Goal: Task Accomplishment & Management: Use online tool/utility

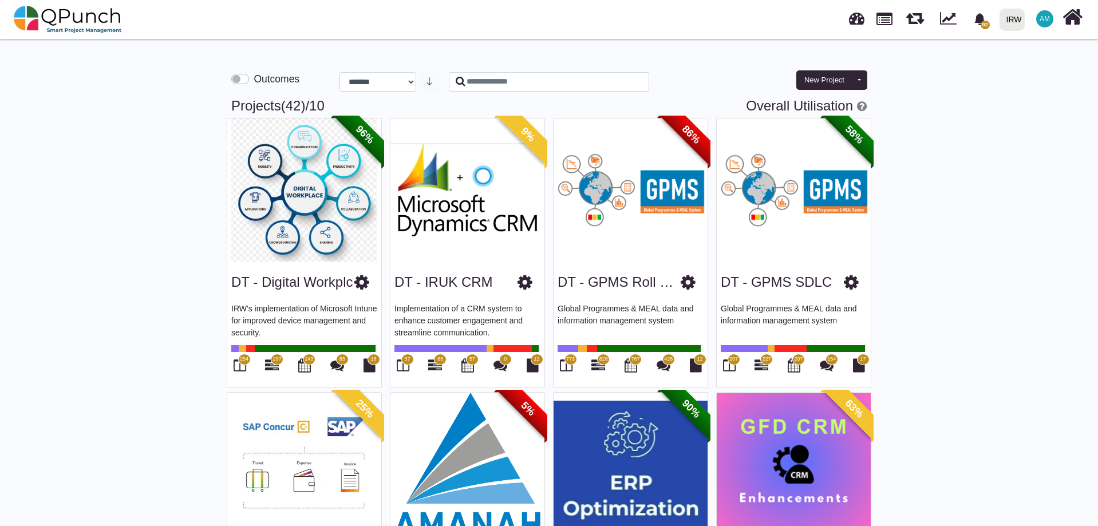
select select "**********"
click at [803, 108] on link "Overall Utilisation" at bounding box center [799, 105] width 107 height 15
click at [787, 102] on link "Overall Utilisation" at bounding box center [799, 105] width 107 height 15
click at [835, 102] on link "Overall Utilisation" at bounding box center [799, 105] width 107 height 15
click at [808, 106] on link "Overall Utilisation" at bounding box center [799, 105] width 107 height 15
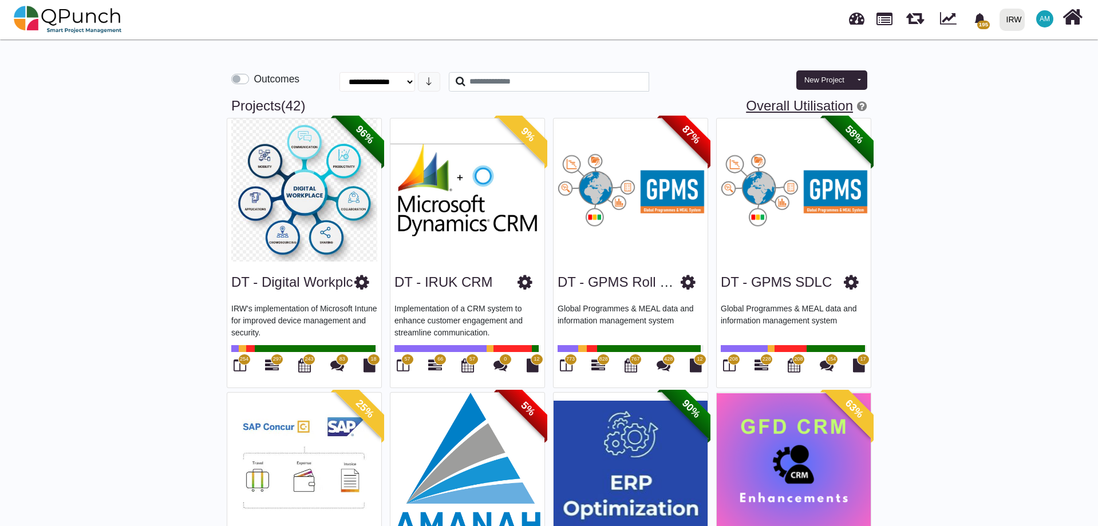
click at [787, 108] on link "Overall Utilisation" at bounding box center [799, 105] width 107 height 15
click at [823, 104] on link "Overall Utilisation" at bounding box center [799, 105] width 107 height 15
click at [821, 101] on link "Overall Utilisation" at bounding box center [799, 105] width 107 height 15
click at [819, 101] on link "Overall Utilisation" at bounding box center [799, 105] width 107 height 15
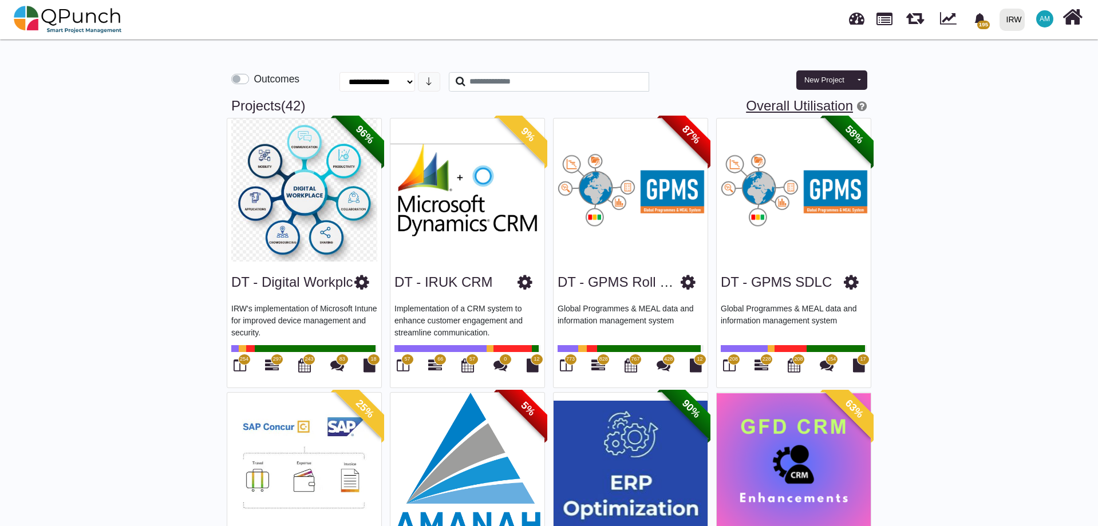
drag, startPoint x: 798, startPoint y: 113, endPoint x: 791, endPoint y: 109, distance: 7.7
click at [796, 113] on link "Overall Utilisation" at bounding box center [799, 105] width 107 height 15
click at [791, 109] on link "Overall Utilisation" at bounding box center [799, 105] width 107 height 15
click at [787, 108] on link "Overall Utilisation" at bounding box center [799, 105] width 107 height 15
click at [787, 106] on link "Overall Utilisation" at bounding box center [799, 105] width 107 height 15
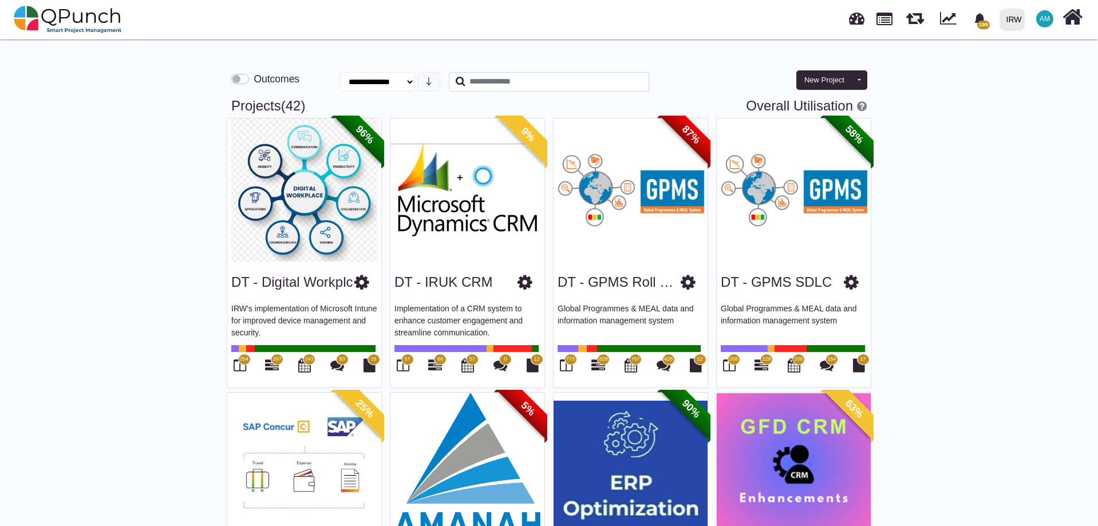
click at [817, 102] on link "Overall Utilisation" at bounding box center [799, 105] width 107 height 15
click at [819, 102] on link "Overall Utilisation" at bounding box center [799, 105] width 107 height 15
click at [821, 102] on link "Overall Utilisation" at bounding box center [799, 105] width 107 height 15
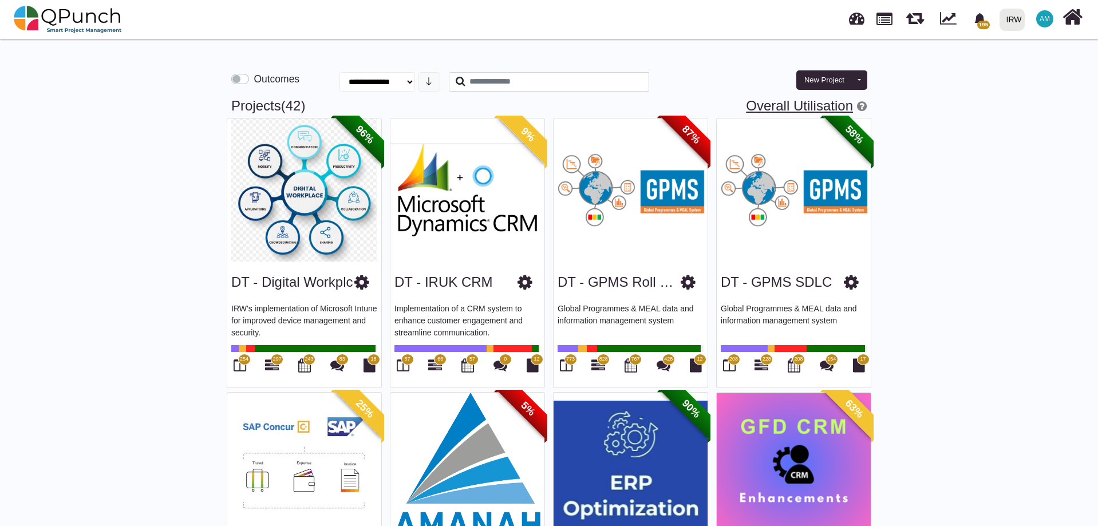
click at [820, 102] on link "Overall Utilisation" at bounding box center [799, 105] width 107 height 15
click at [818, 102] on link "Overall Utilisation" at bounding box center [799, 105] width 107 height 15
click at [713, 102] on h3 "Projects (42 ) Overall Utilisation" at bounding box center [548, 106] width 635 height 17
select select "**********"
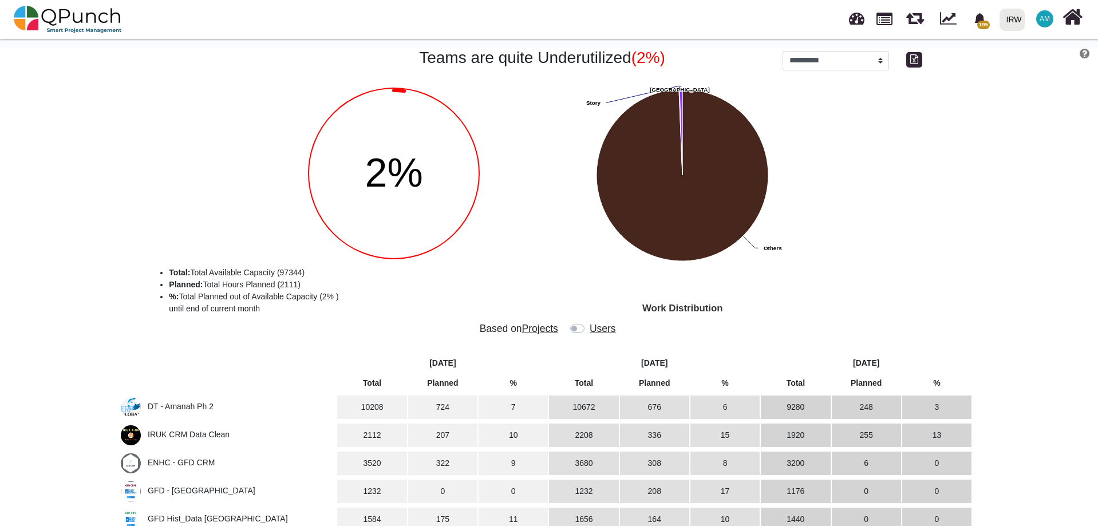
click at [588, 323] on label at bounding box center [588, 323] width 0 height 0
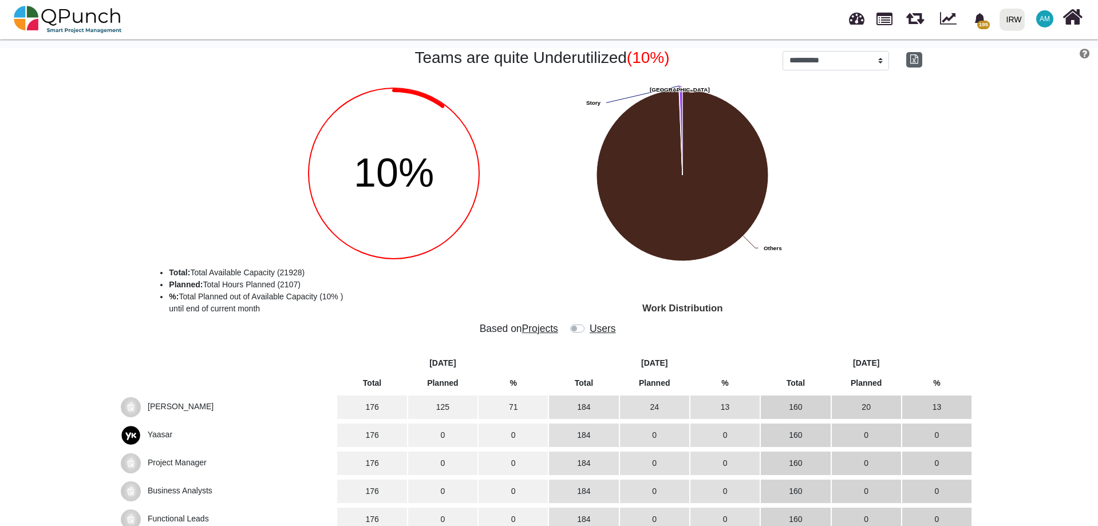
click at [916, 61] on icon "button" at bounding box center [914, 58] width 8 height 9
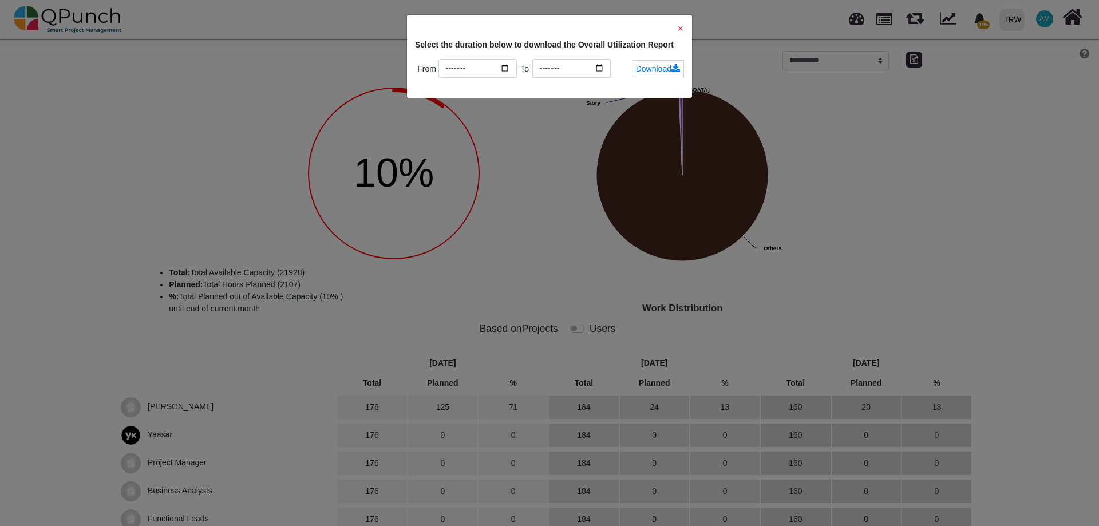
click at [680, 26] on span "✕" at bounding box center [680, 28] width 7 height 9
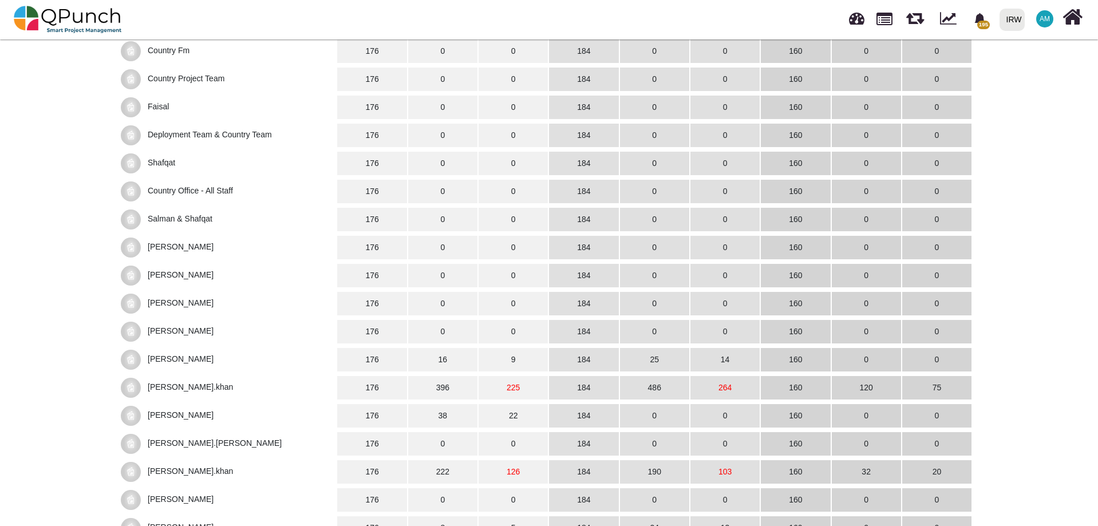
scroll to position [1431, 0]
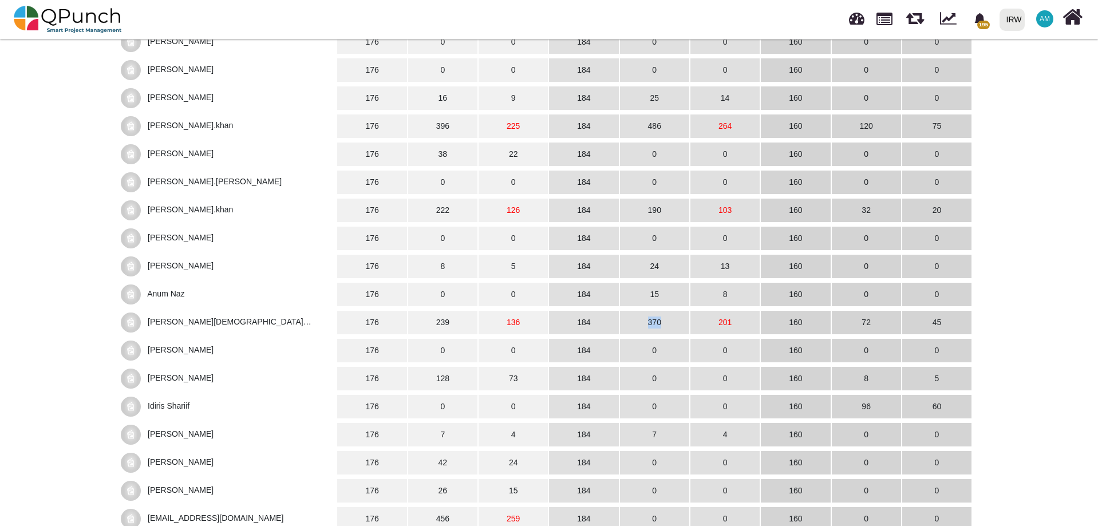
drag, startPoint x: 663, startPoint y: 322, endPoint x: 643, endPoint y: 323, distance: 20.1
click at [643, 323] on td "370" at bounding box center [654, 322] width 69 height 23
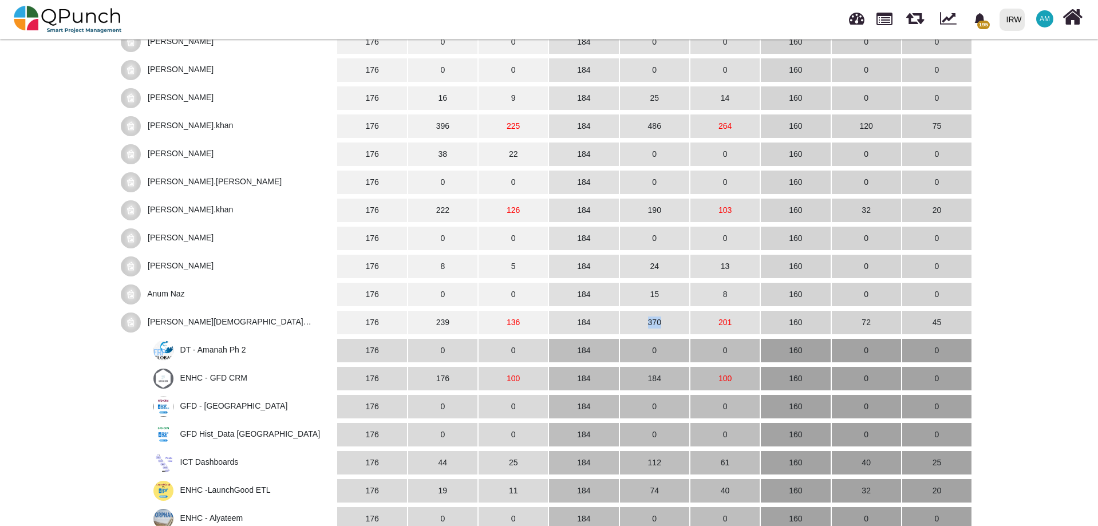
click at [652, 322] on td "370" at bounding box center [654, 322] width 69 height 23
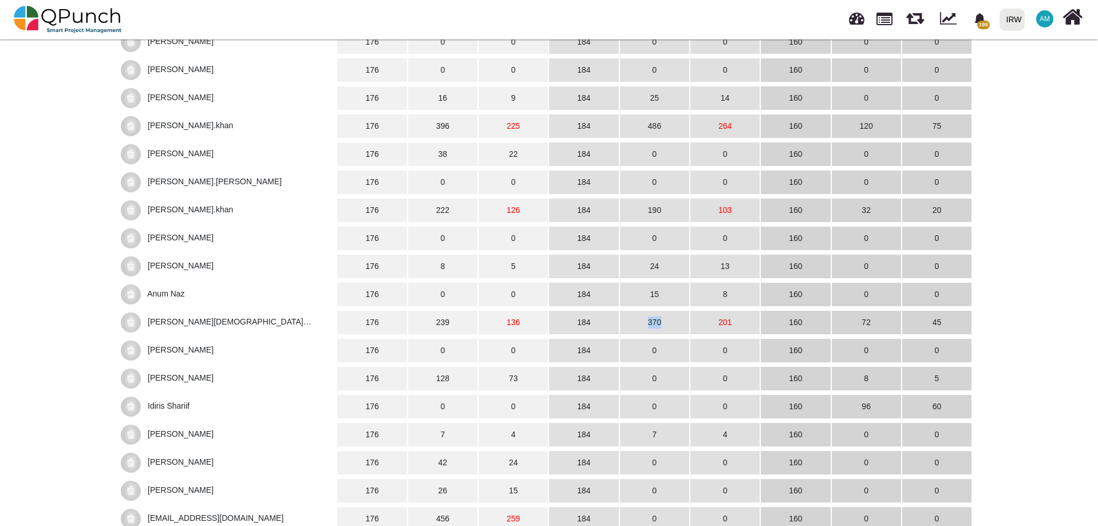
drag, startPoint x: 644, startPoint y: 319, endPoint x: 662, endPoint y: 317, distance: 17.3
click at [662, 317] on td "370" at bounding box center [654, 322] width 69 height 23
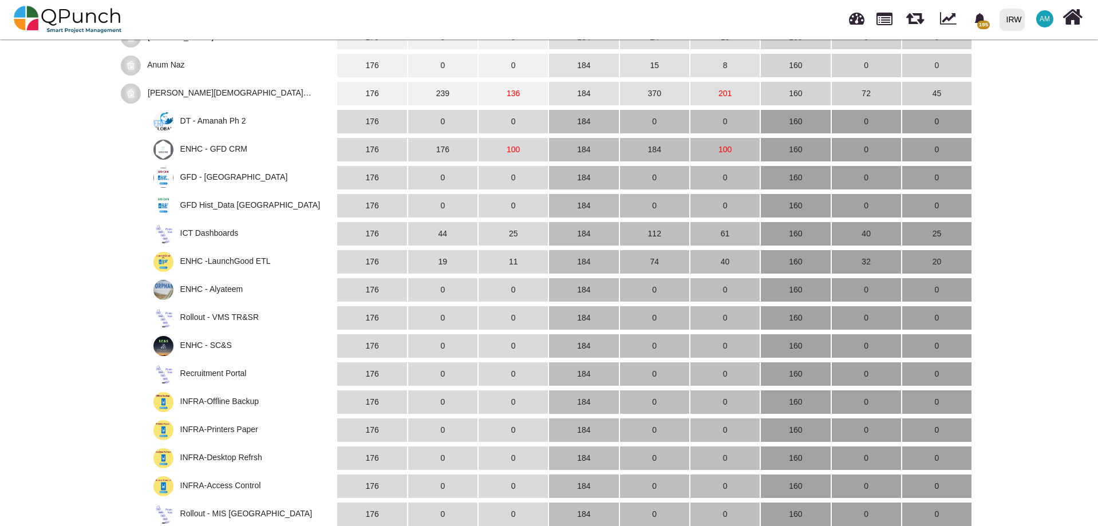
scroll to position [1545, 0]
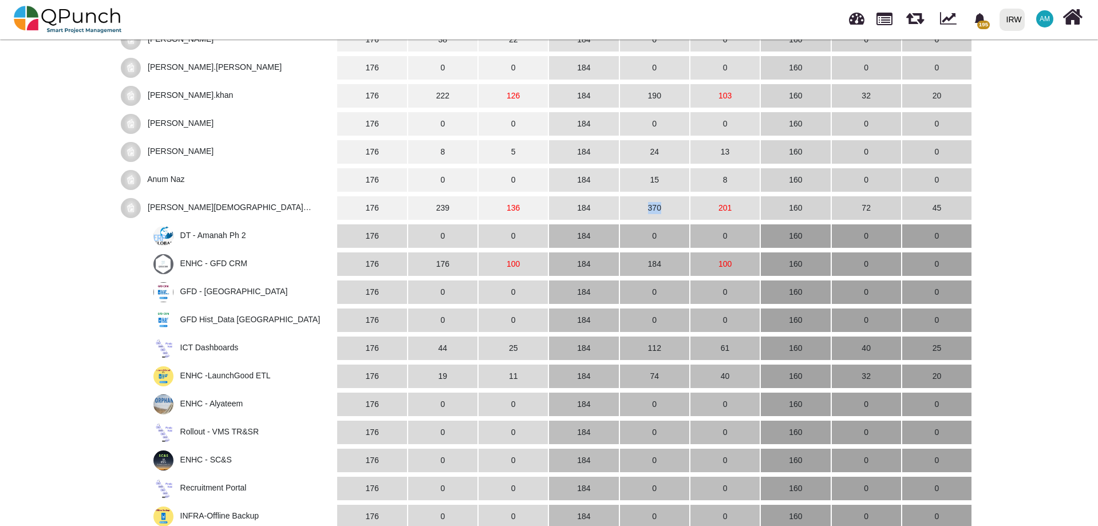
drag, startPoint x: 646, startPoint y: 213, endPoint x: 665, endPoint y: 208, distance: 19.6
click at [665, 208] on td "370" at bounding box center [654, 207] width 69 height 23
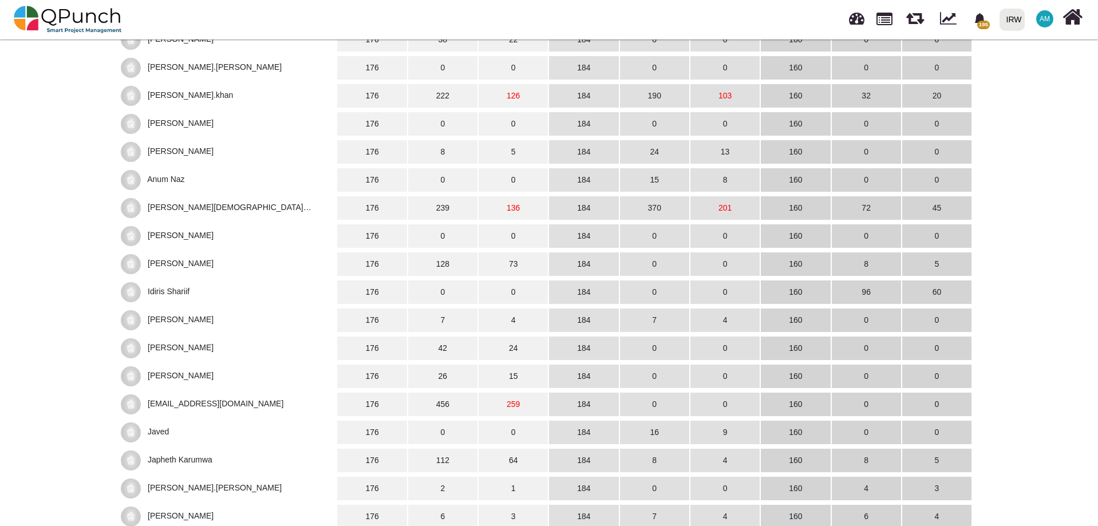
click at [145, 212] on span "[PERSON_NAME][DEMOGRAPHIC_DATA][PERSON_NAME]" at bounding box center [227, 208] width 213 height 20
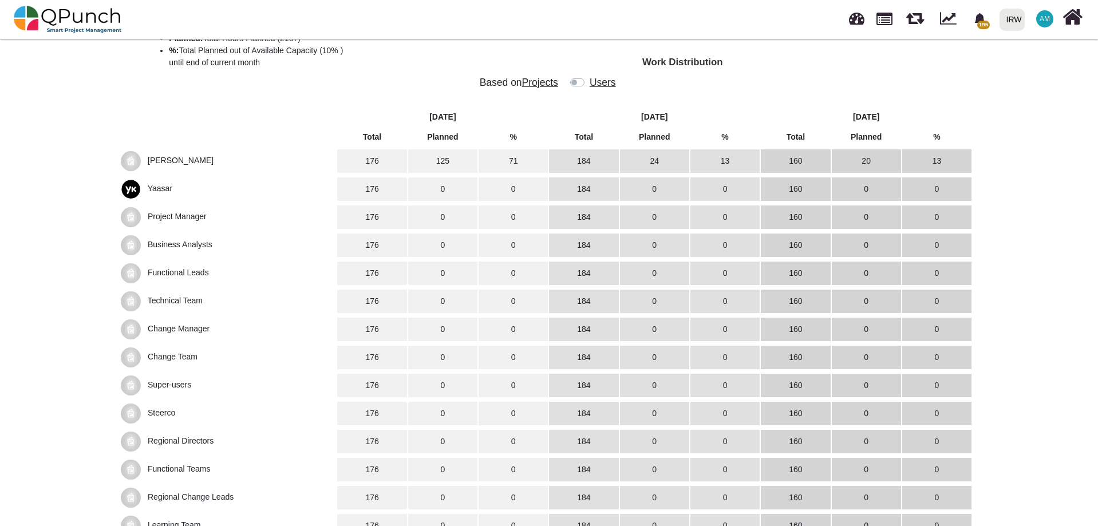
scroll to position [0, 0]
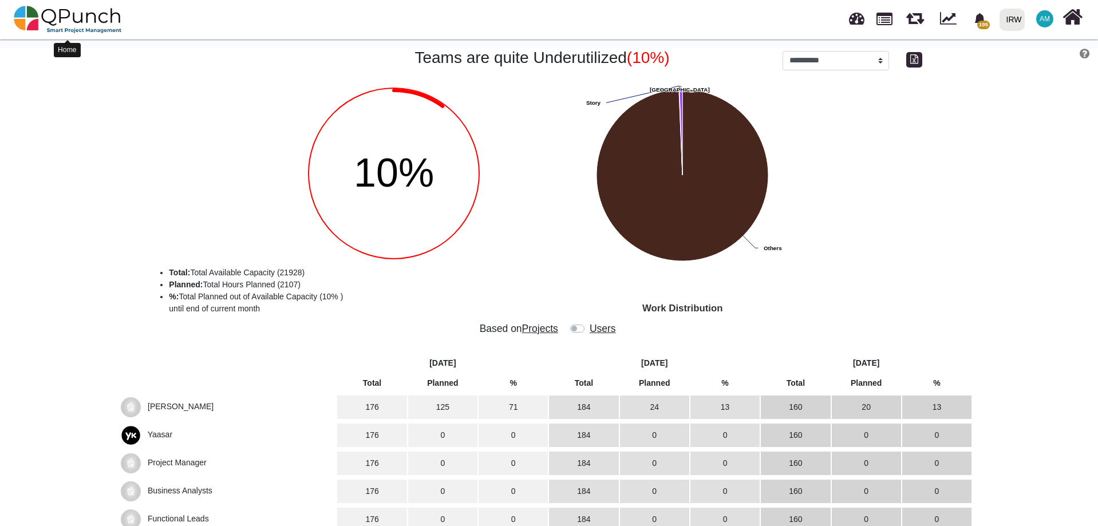
click at [46, 26] on img at bounding box center [68, 19] width 108 height 34
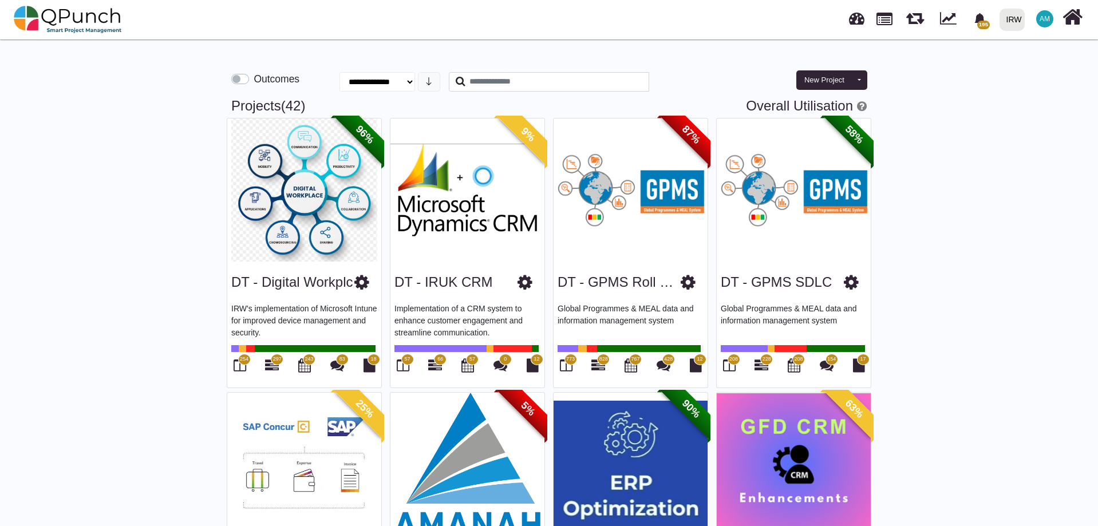
click at [254, 82] on label "Outcomes" at bounding box center [277, 79] width 46 height 15
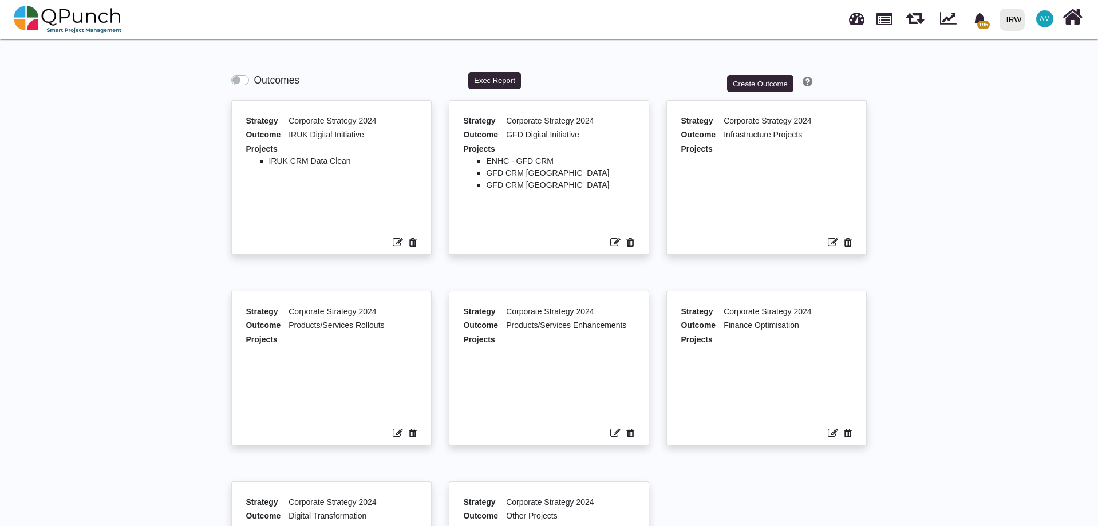
drag, startPoint x: 240, startPoint y: 79, endPoint x: 234, endPoint y: 78, distance: 6.3
click at [254, 78] on label "Outcomes" at bounding box center [277, 80] width 46 height 15
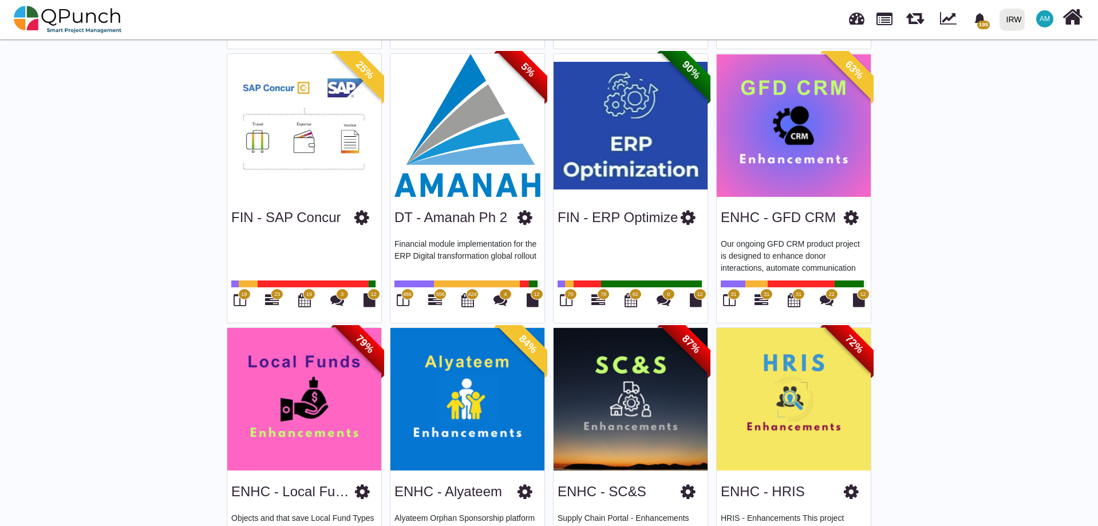
scroll to position [401, 0]
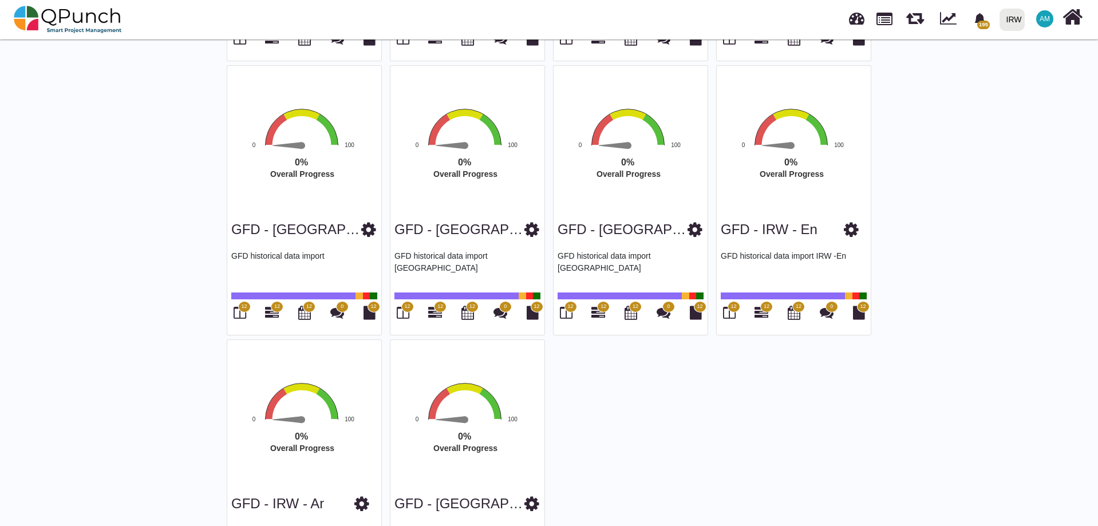
scroll to position [2616, 0]
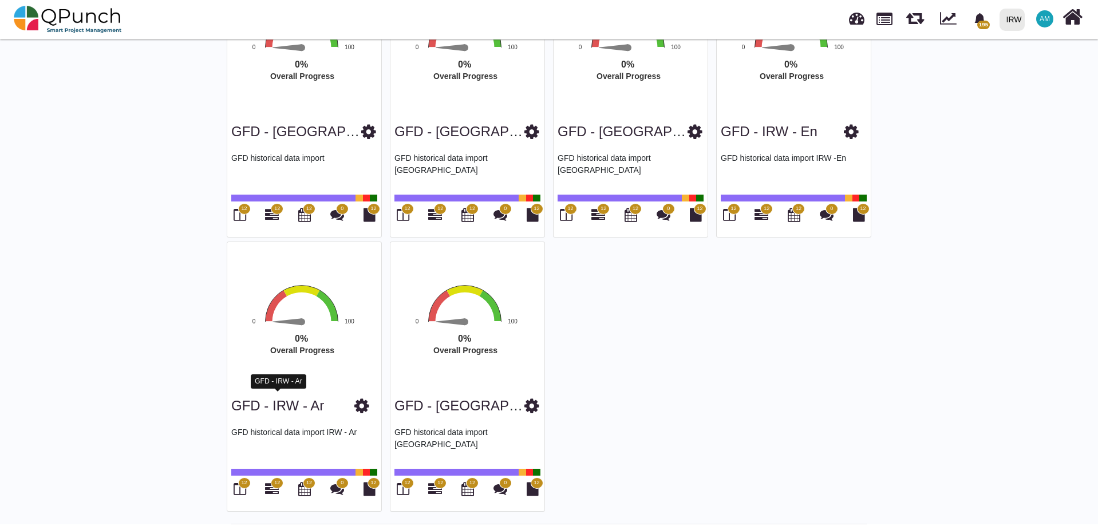
click at [292, 401] on link "GFD - IRW - Ar" at bounding box center [277, 405] width 93 height 15
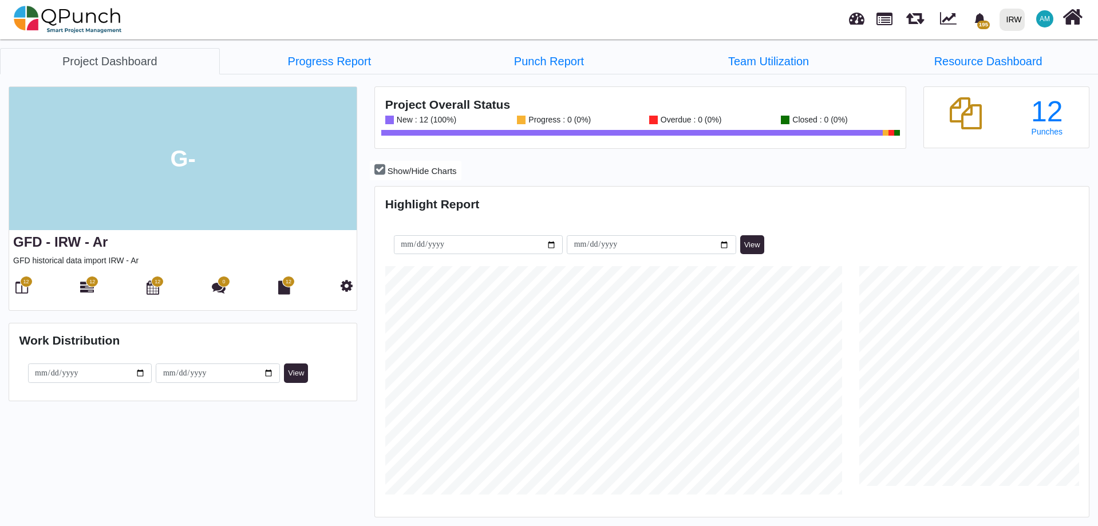
scroll to position [315, 710]
click at [23, 291] on icon at bounding box center [21, 287] width 13 height 14
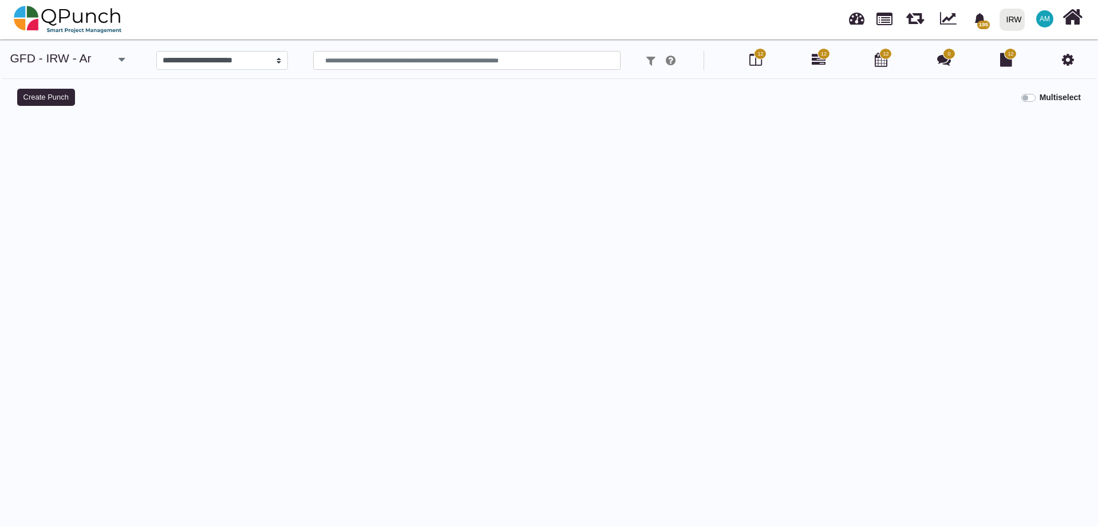
select select
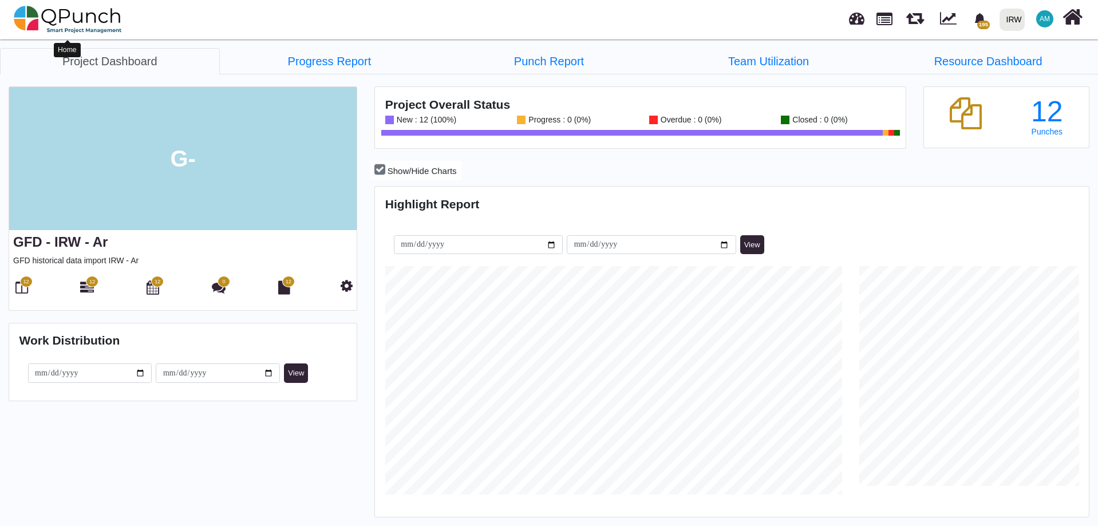
click at [53, 19] on img at bounding box center [68, 19] width 108 height 34
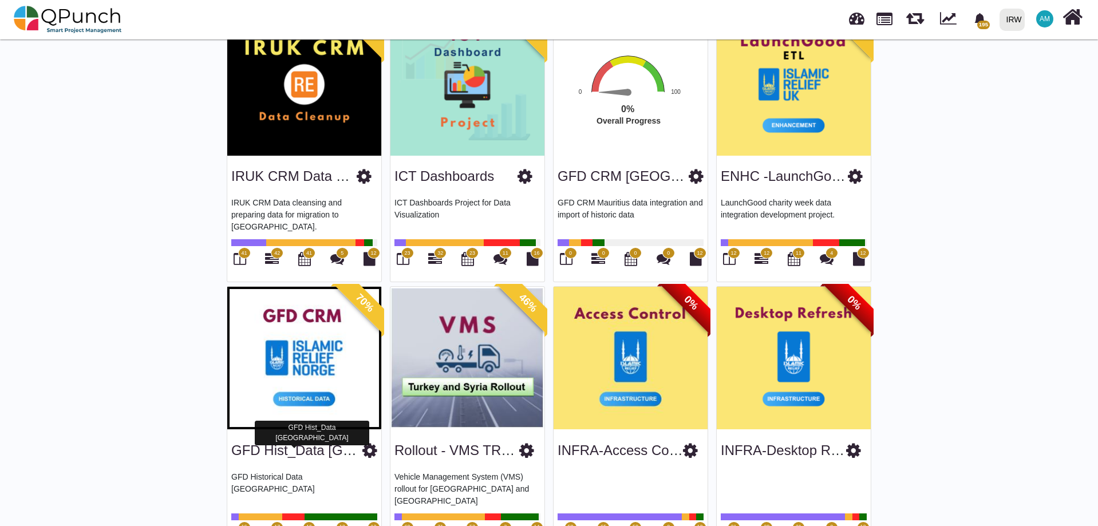
click at [294, 448] on link "GFD Hist_Data [GEOGRAPHIC_DATA]" at bounding box center [351, 449] width 240 height 15
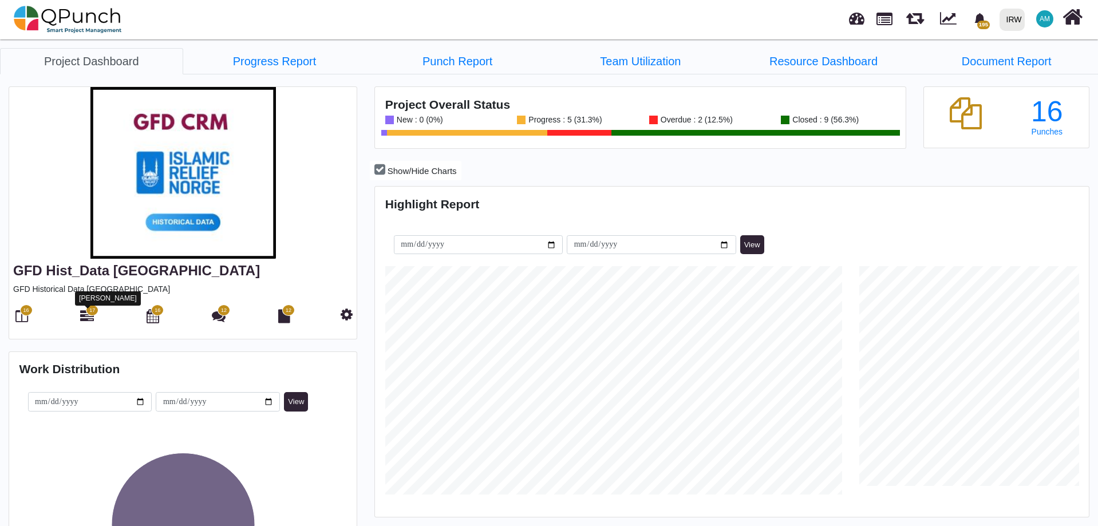
click at [92, 322] on icon at bounding box center [87, 316] width 14 height 14
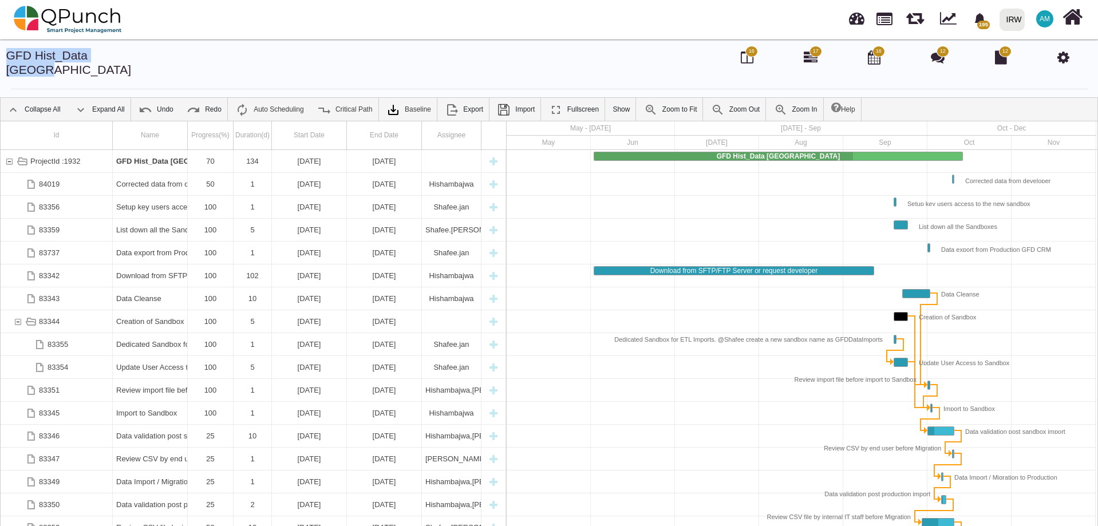
drag, startPoint x: 148, startPoint y: 56, endPoint x: 0, endPoint y: 57, distance: 147.7
click at [0, 57] on div "GFD Hist_Data [GEOGRAPHIC_DATA] 16 17 16 12 12" at bounding box center [549, 68] width 1098 height 41
copy link "GFD Hist_Data [GEOGRAPHIC_DATA]"
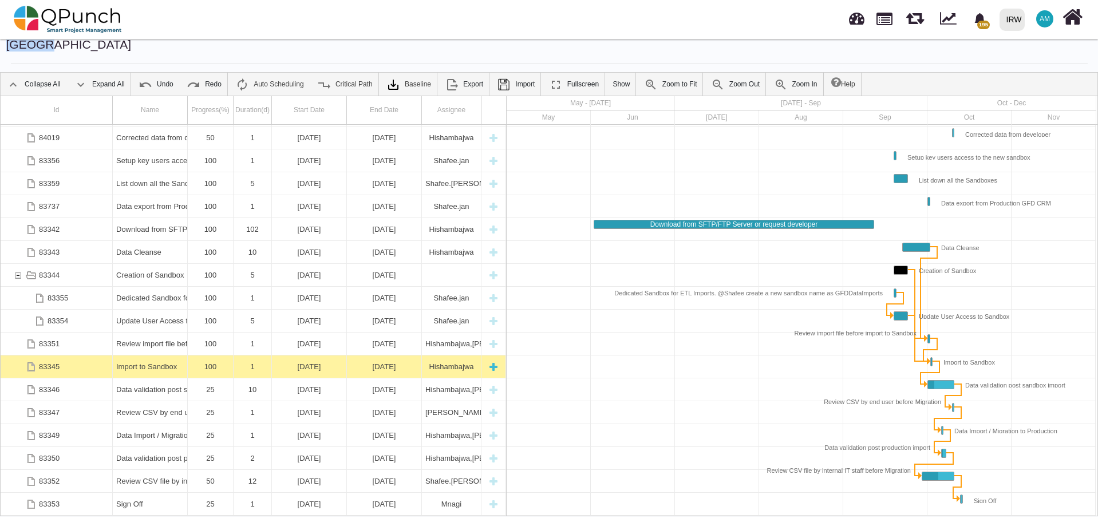
scroll to position [37, 0]
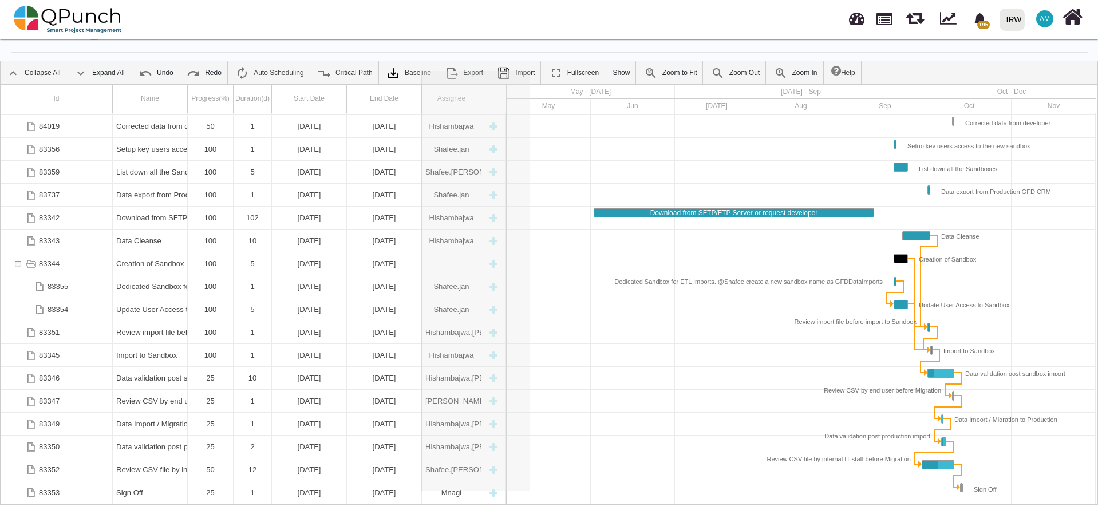
drag, startPoint x: 479, startPoint y: 81, endPoint x: 530, endPoint y: 79, distance: 51.5
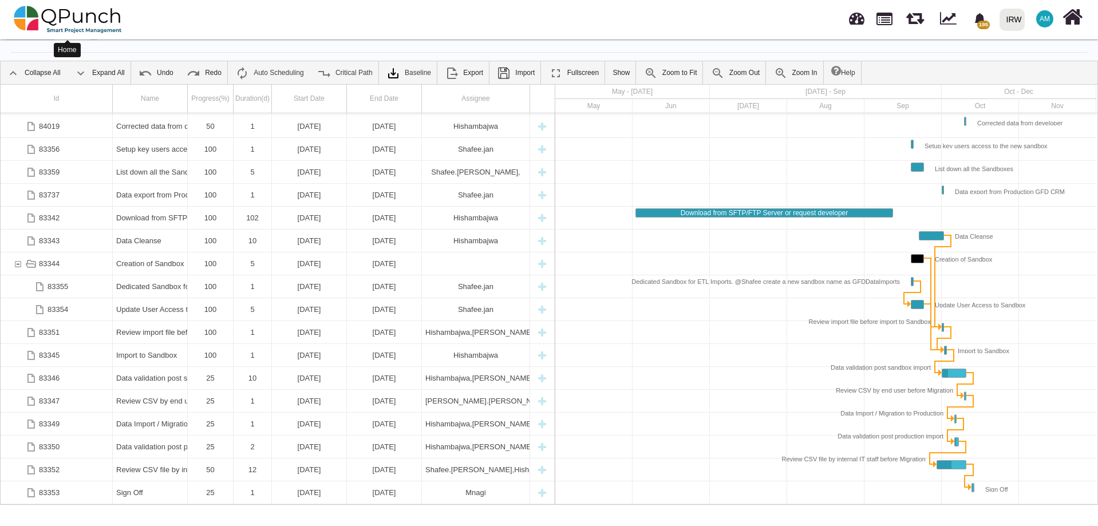
click at [34, 13] on img at bounding box center [68, 19] width 108 height 34
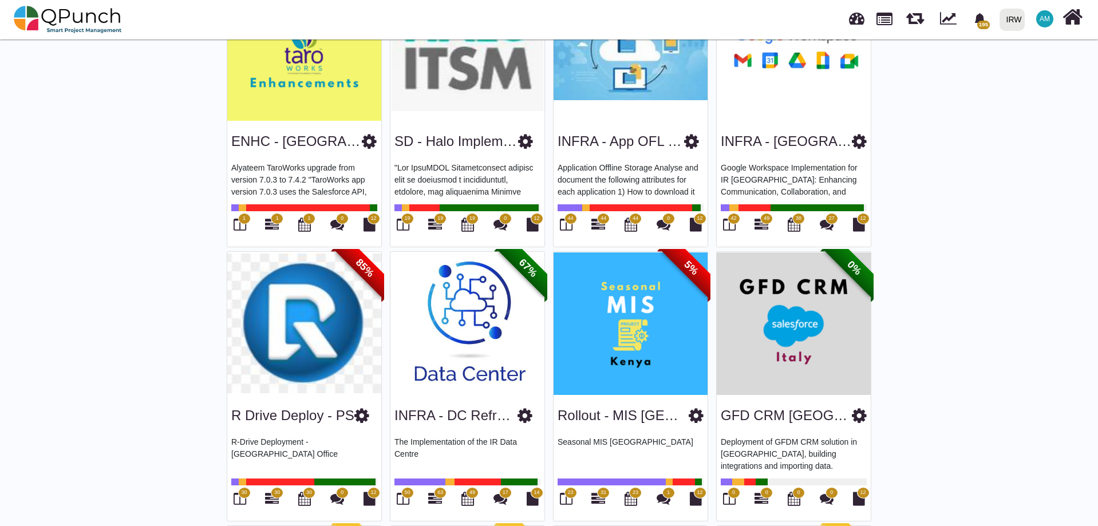
scroll to position [1235, 0]
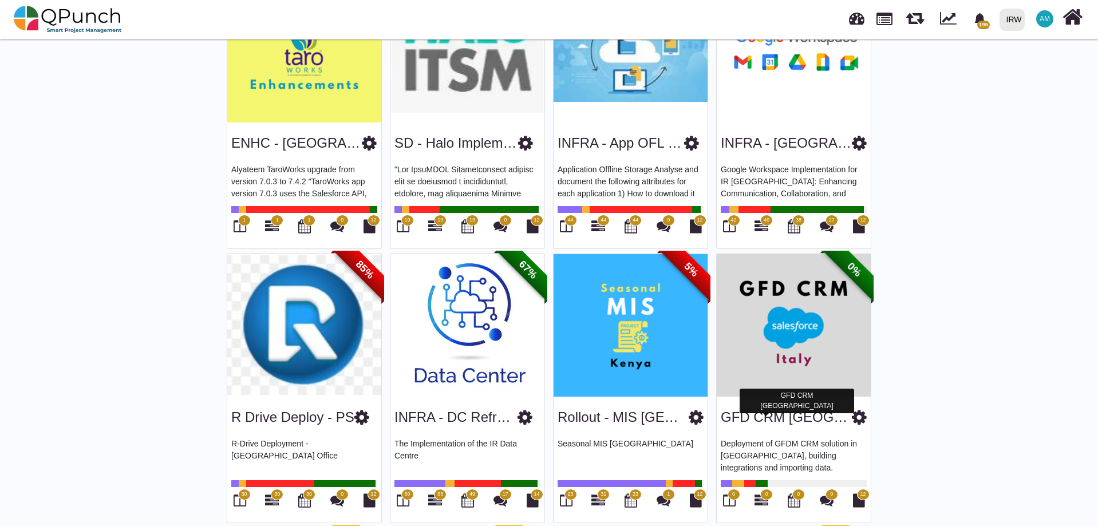
click at [754, 420] on link "GFD CRM [GEOGRAPHIC_DATA]" at bounding box center [825, 416] width 211 height 15
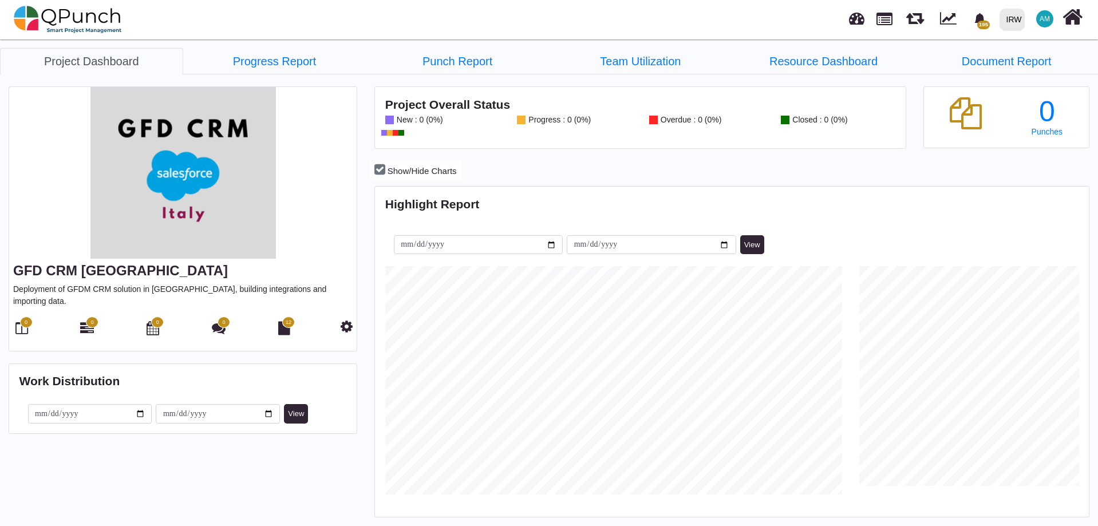
scroll to position [228, 237]
click at [20, 322] on icon at bounding box center [21, 328] width 13 height 14
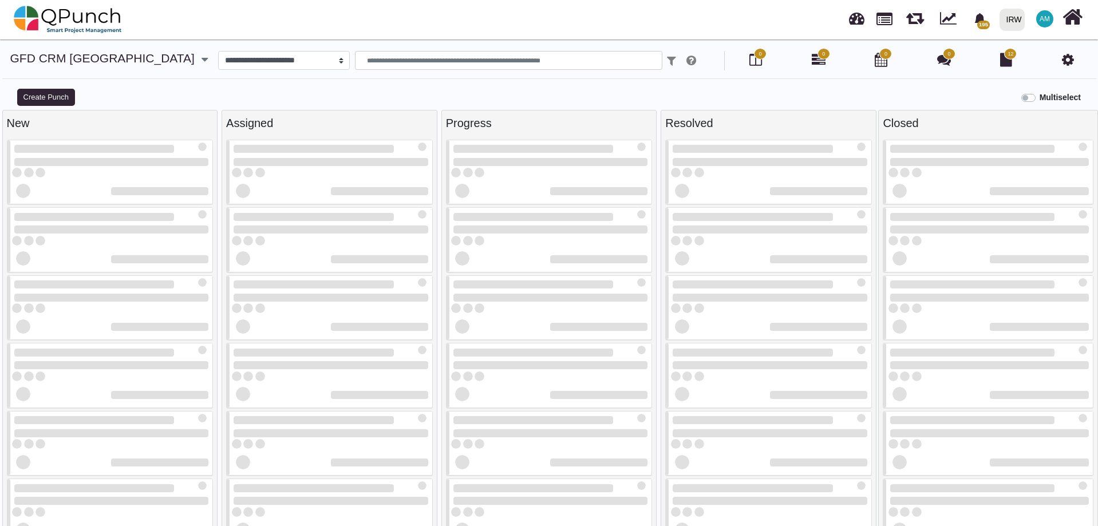
select select
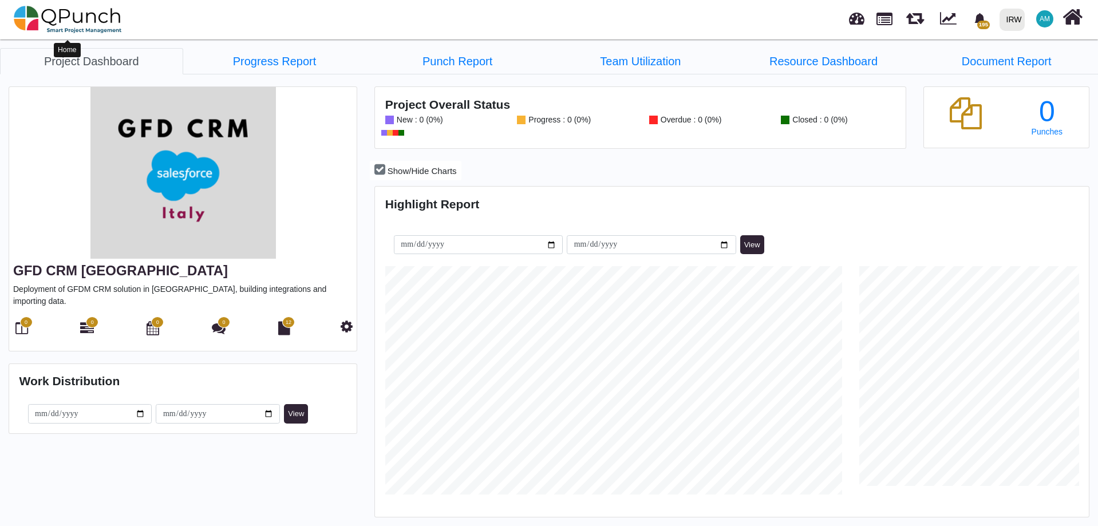
click at [55, 19] on img at bounding box center [68, 19] width 108 height 34
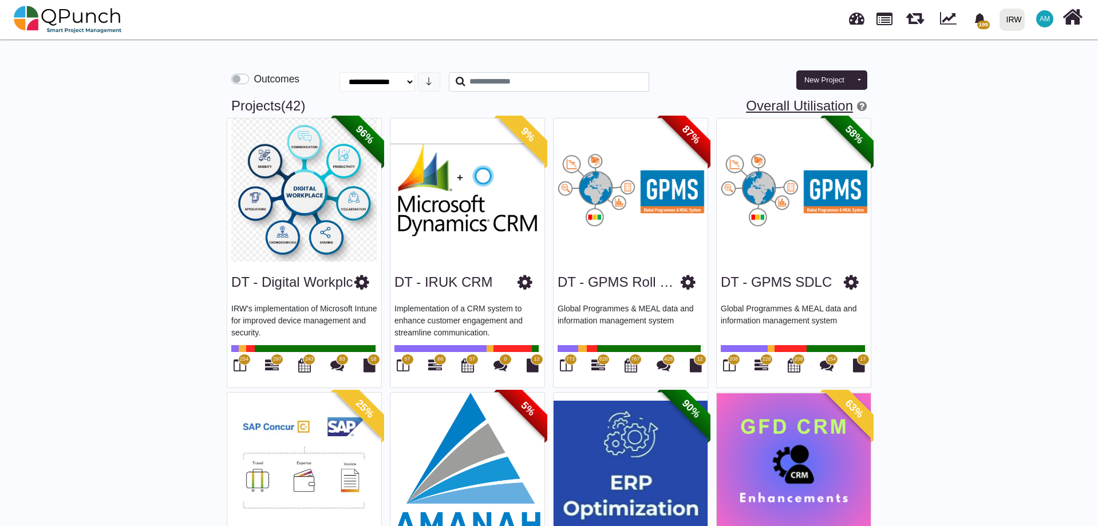
click at [781, 108] on link "Overall Utilisation" at bounding box center [799, 105] width 107 height 15
click at [790, 102] on link "Overall Utilisation" at bounding box center [799, 105] width 107 height 15
select select "**********"
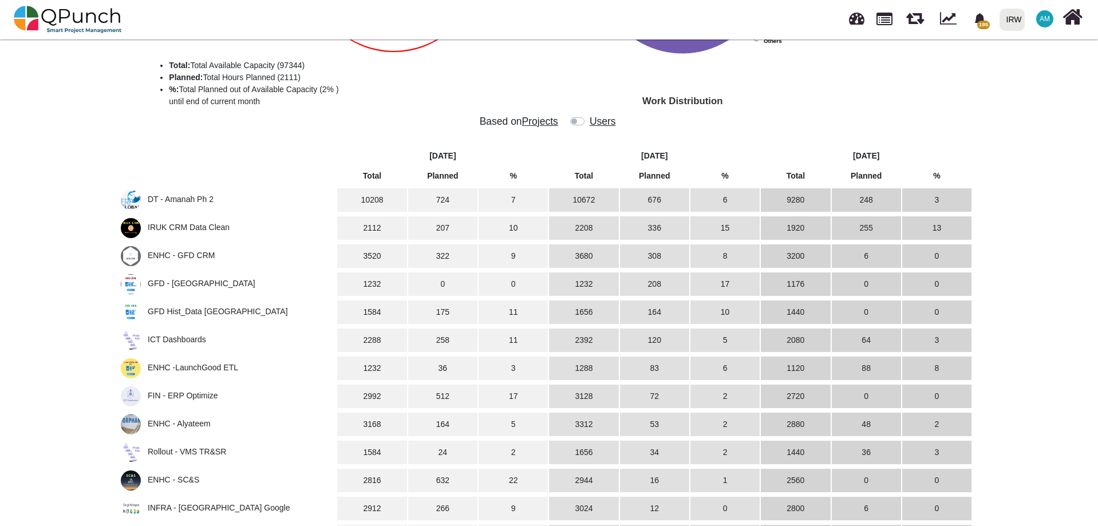
scroll to position [229, 0]
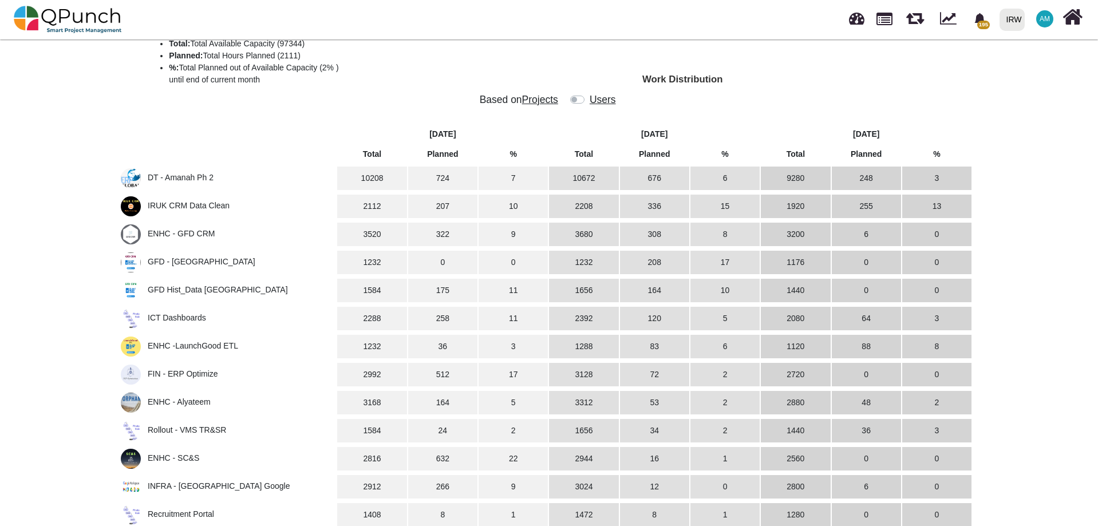
click at [588, 94] on label at bounding box center [588, 94] width 0 height 0
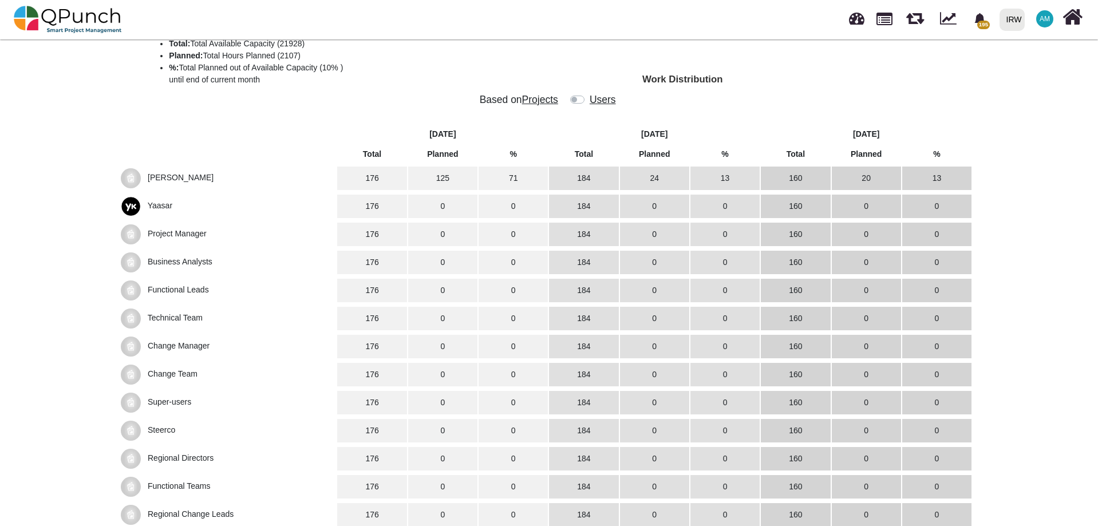
click at [199, 179] on span "[PERSON_NAME]" at bounding box center [181, 177] width 66 height 9
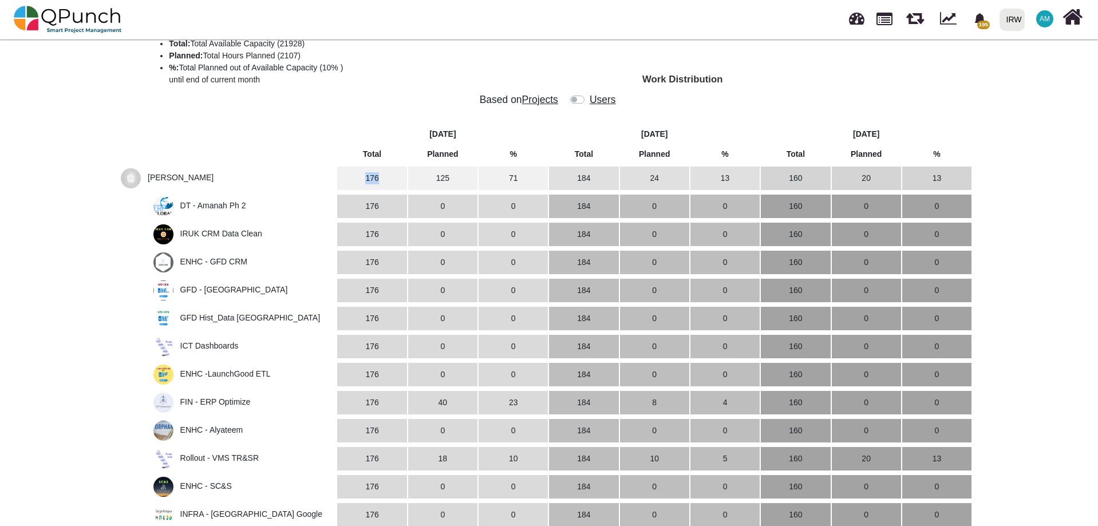
drag, startPoint x: 365, startPoint y: 181, endPoint x: 383, endPoint y: 180, distance: 18.9
click at [383, 180] on td "176" at bounding box center [371, 178] width 69 height 23
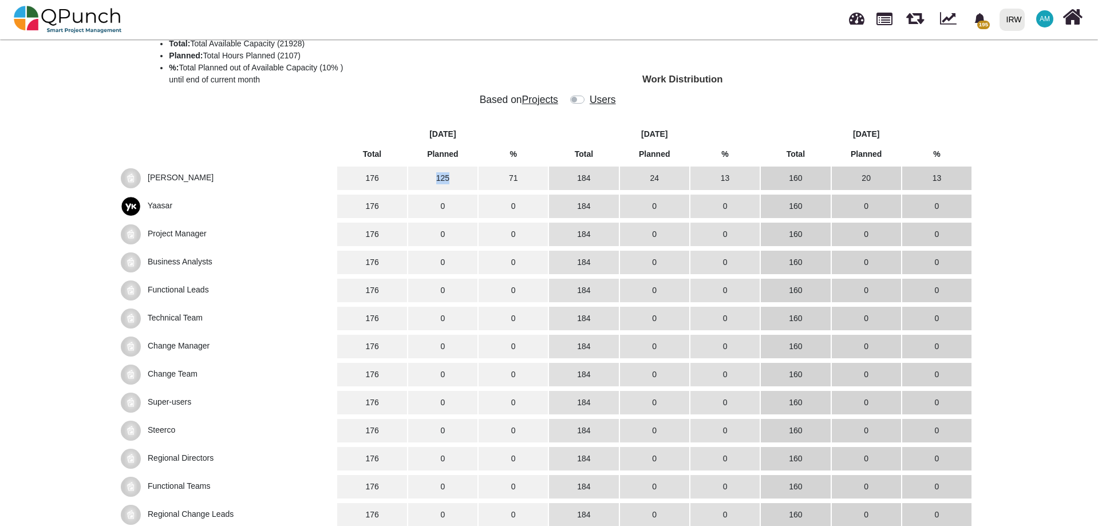
drag, startPoint x: 456, startPoint y: 177, endPoint x: 432, endPoint y: 176, distance: 23.5
click at [432, 176] on td "125" at bounding box center [442, 178] width 69 height 23
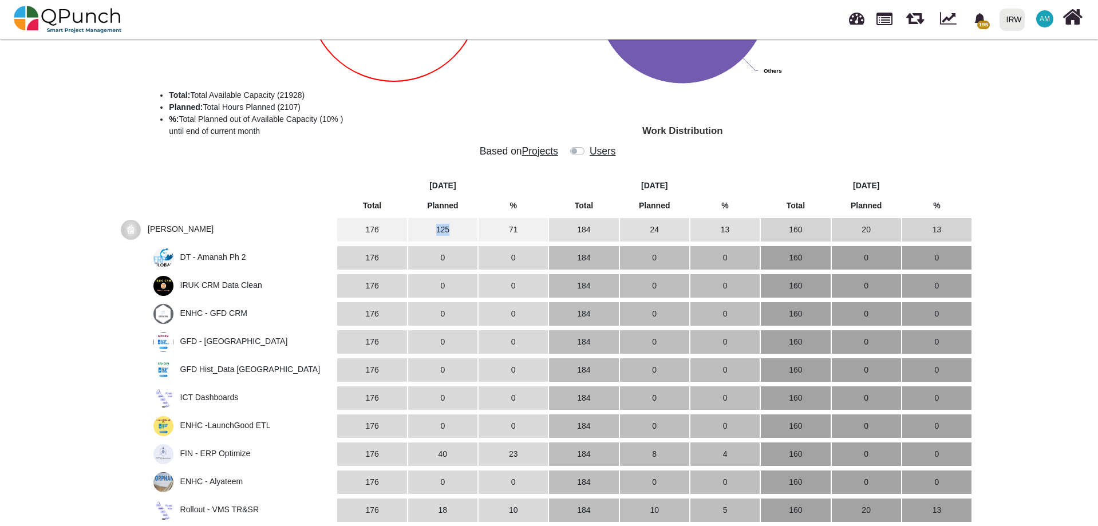
scroll to position [0, 0]
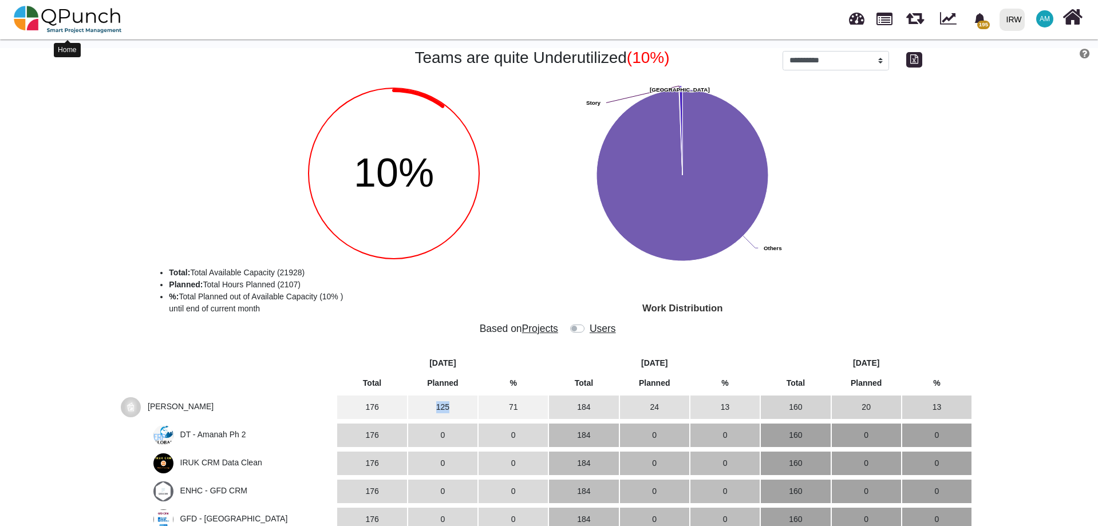
click at [49, 17] on img at bounding box center [68, 19] width 108 height 34
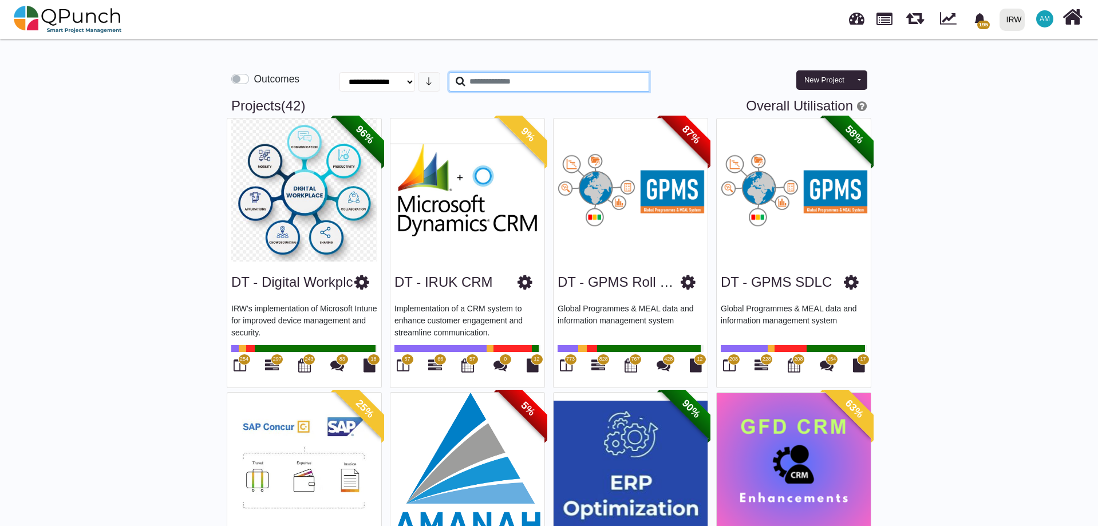
click at [599, 82] on input "text" at bounding box center [549, 81] width 200 height 19
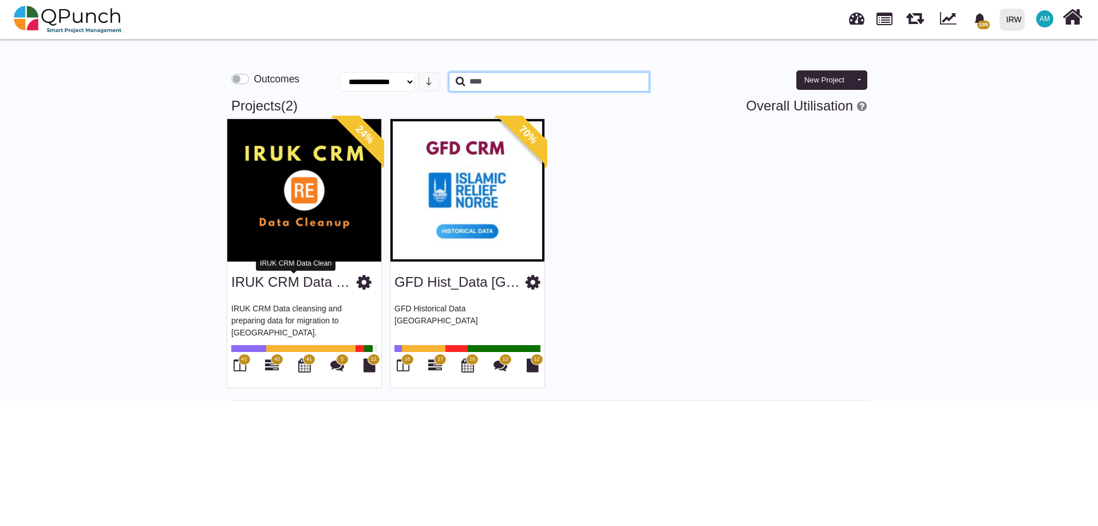
type input "****"
click at [296, 284] on link "IRUK CRM Data Clean" at bounding box center [301, 281] width 140 height 15
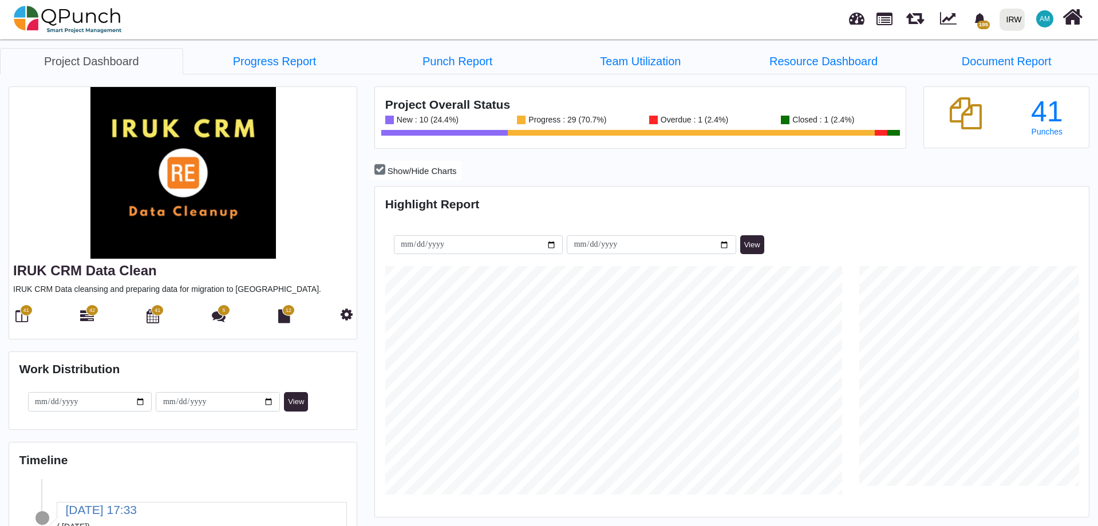
scroll to position [228, 237]
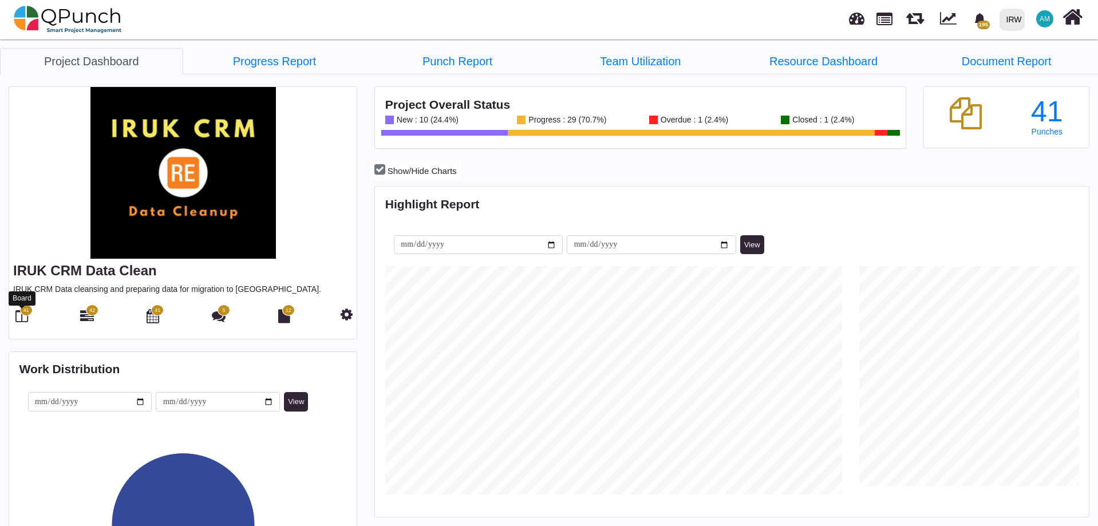
click at [23, 318] on icon at bounding box center [21, 316] width 13 height 14
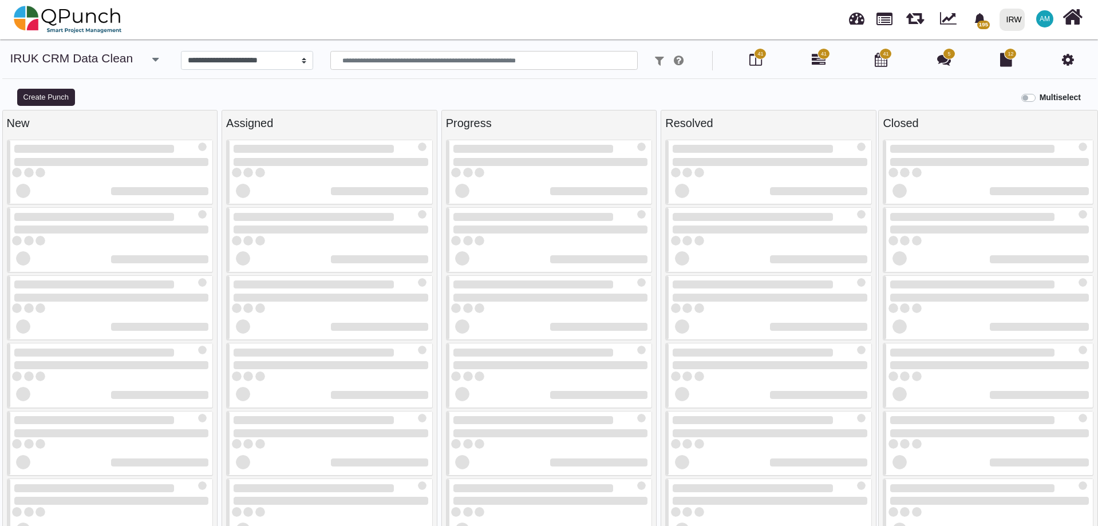
select select
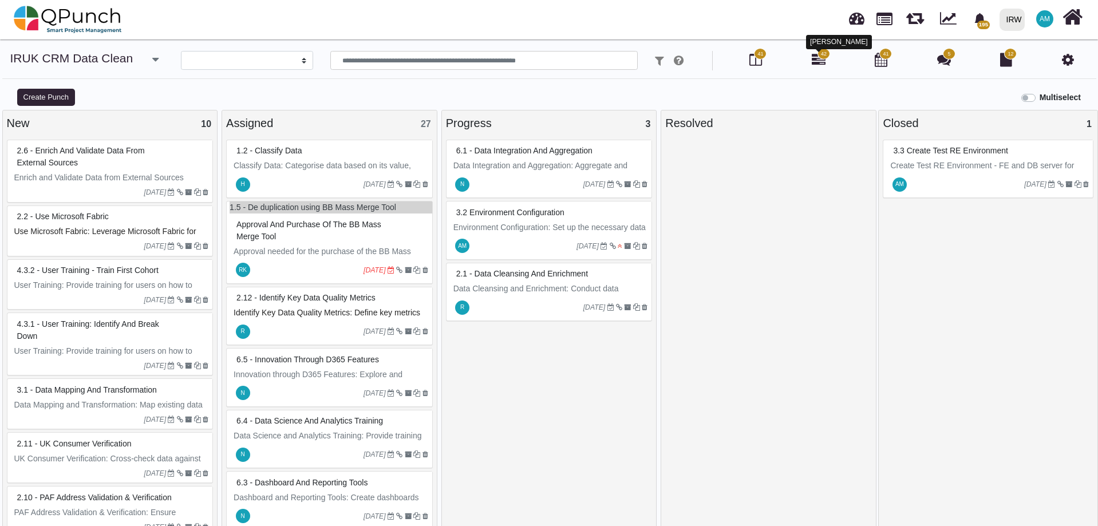
click at [815, 62] on icon at bounding box center [818, 60] width 14 height 14
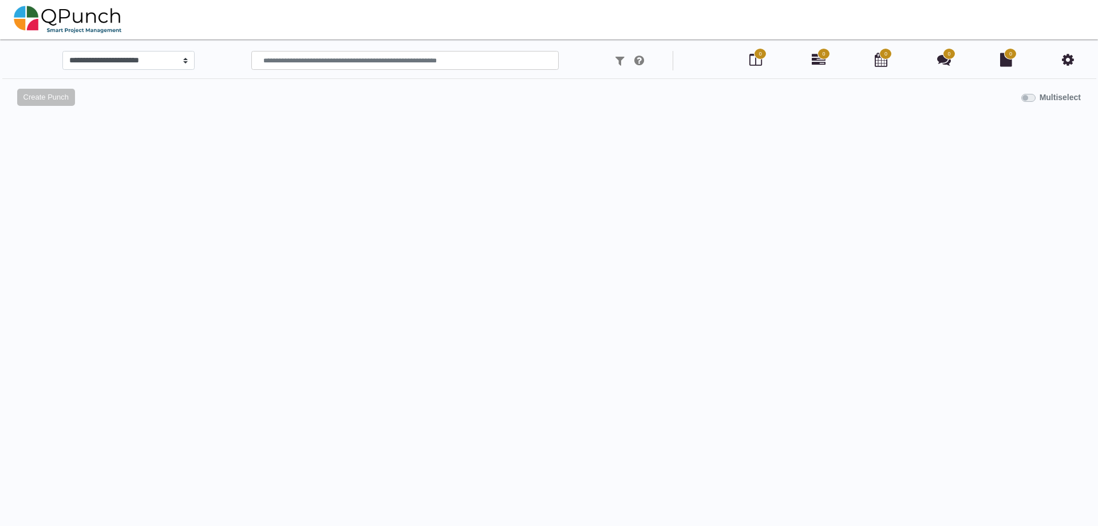
select select
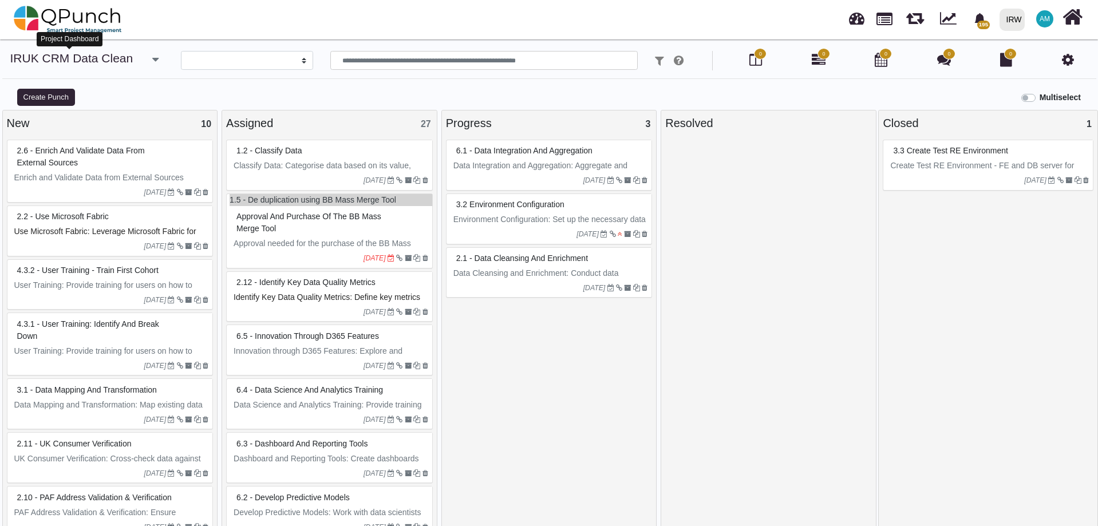
click at [94, 61] on link "IRUK CRM Data Clean" at bounding box center [71, 58] width 123 height 13
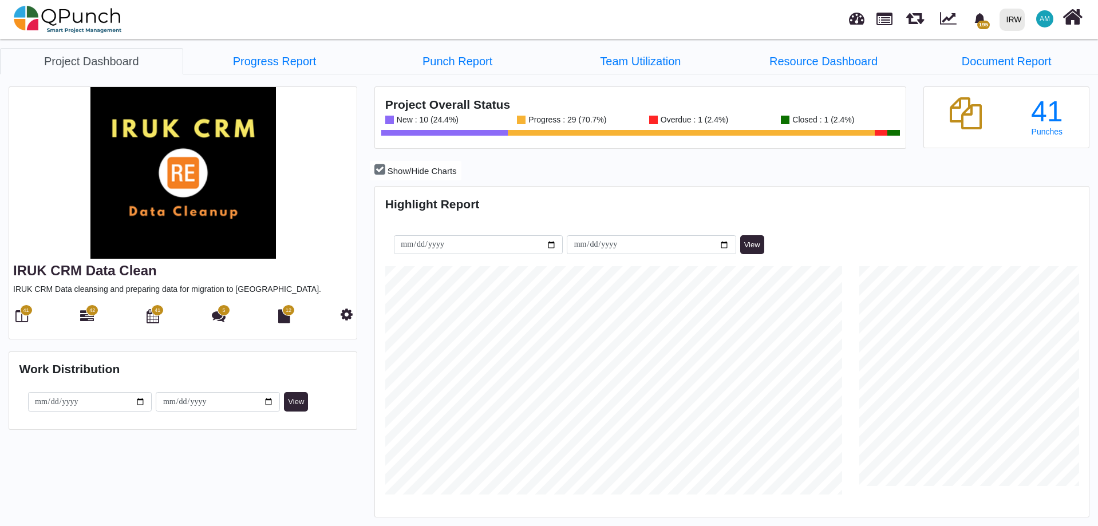
scroll to position [315, 710]
click at [849, 65] on link "Resource Dashboard" at bounding box center [823, 61] width 183 height 26
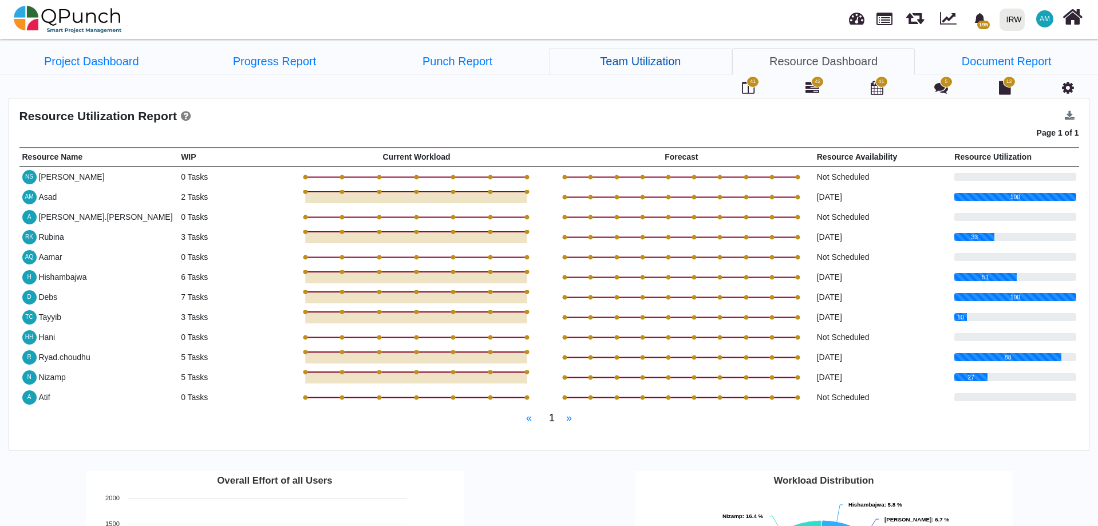
click at [658, 57] on link "Team Utilization" at bounding box center [640, 61] width 183 height 26
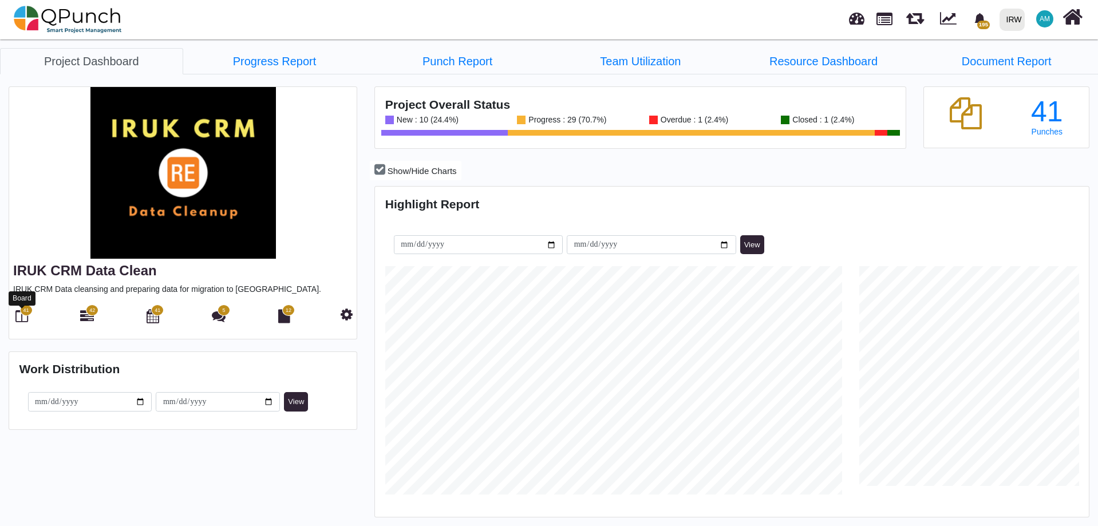
click at [17, 317] on icon at bounding box center [21, 316] width 13 height 14
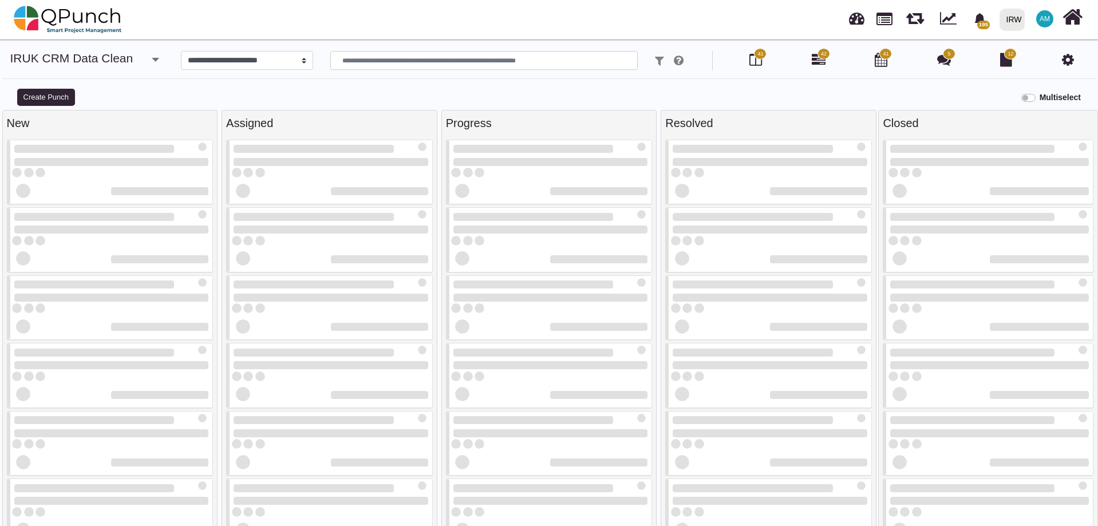
select select
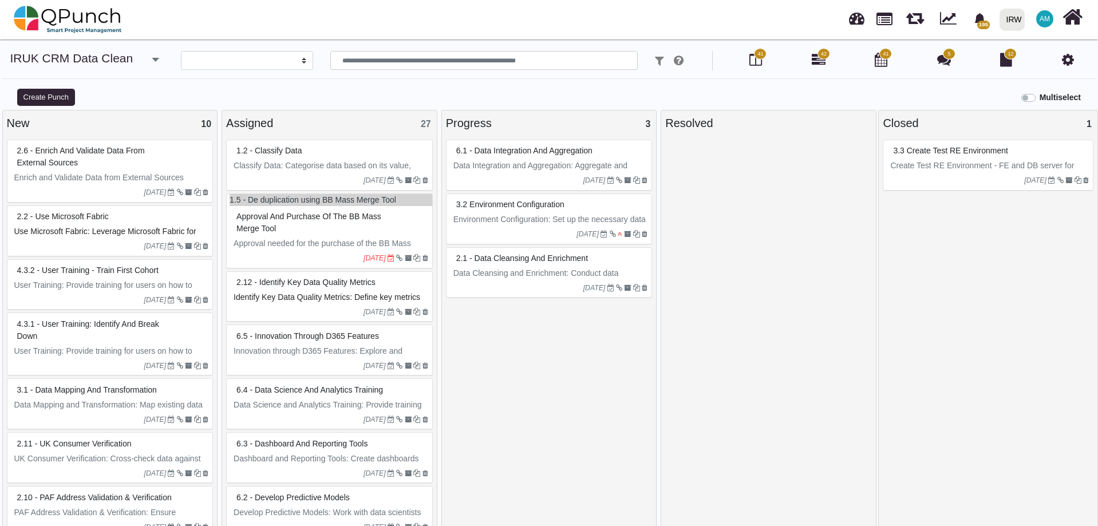
click at [527, 174] on div "[DATE]" at bounding box center [550, 180] width 203 height 18
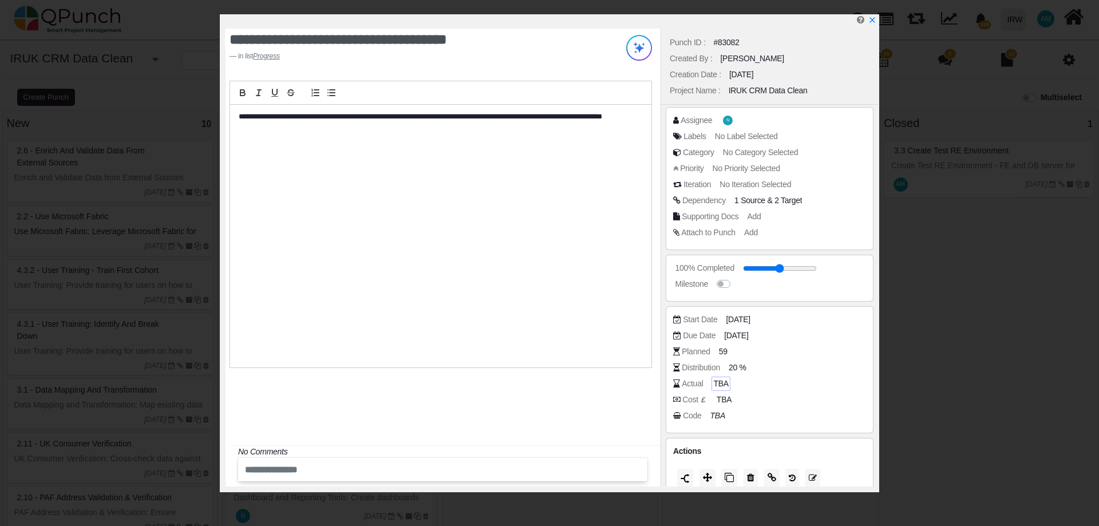
click at [720, 381] on span "TBA" at bounding box center [720, 384] width 15 height 12
click at [716, 387] on span "TBA" at bounding box center [720, 384] width 15 height 12
click at [720, 387] on span "TBA" at bounding box center [720, 384] width 15 height 12
drag, startPoint x: 729, startPoint y: 354, endPoint x: 719, endPoint y: 353, distance: 9.8
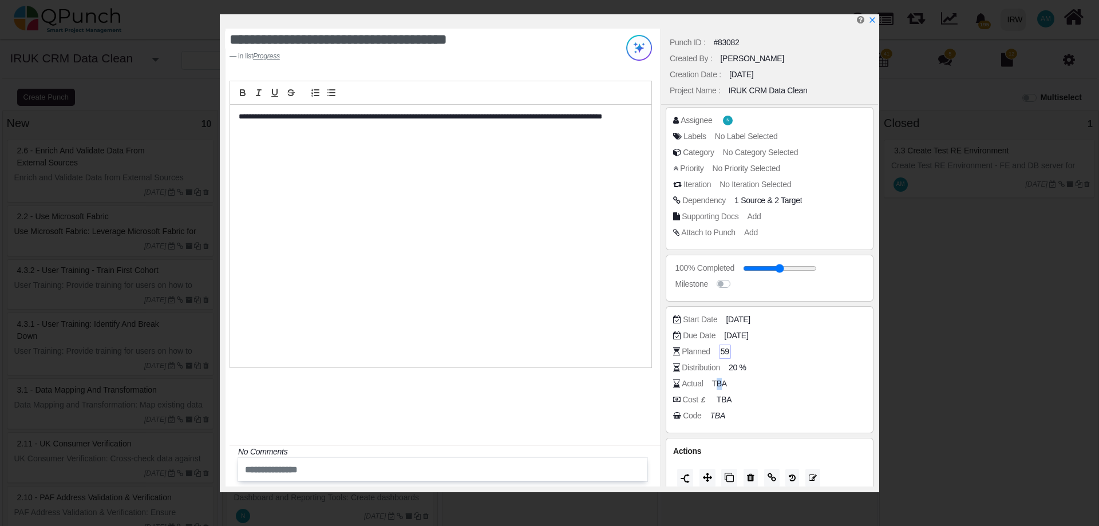
click at [719, 353] on div "Planned 59" at bounding box center [772, 351] width 199 height 11
click at [774, 386] on div "Actual TBA" at bounding box center [772, 383] width 199 height 11
click at [874, 20] on icon "x" at bounding box center [871, 20] width 9 height 9
